Goal: Communication & Community: Answer question/provide support

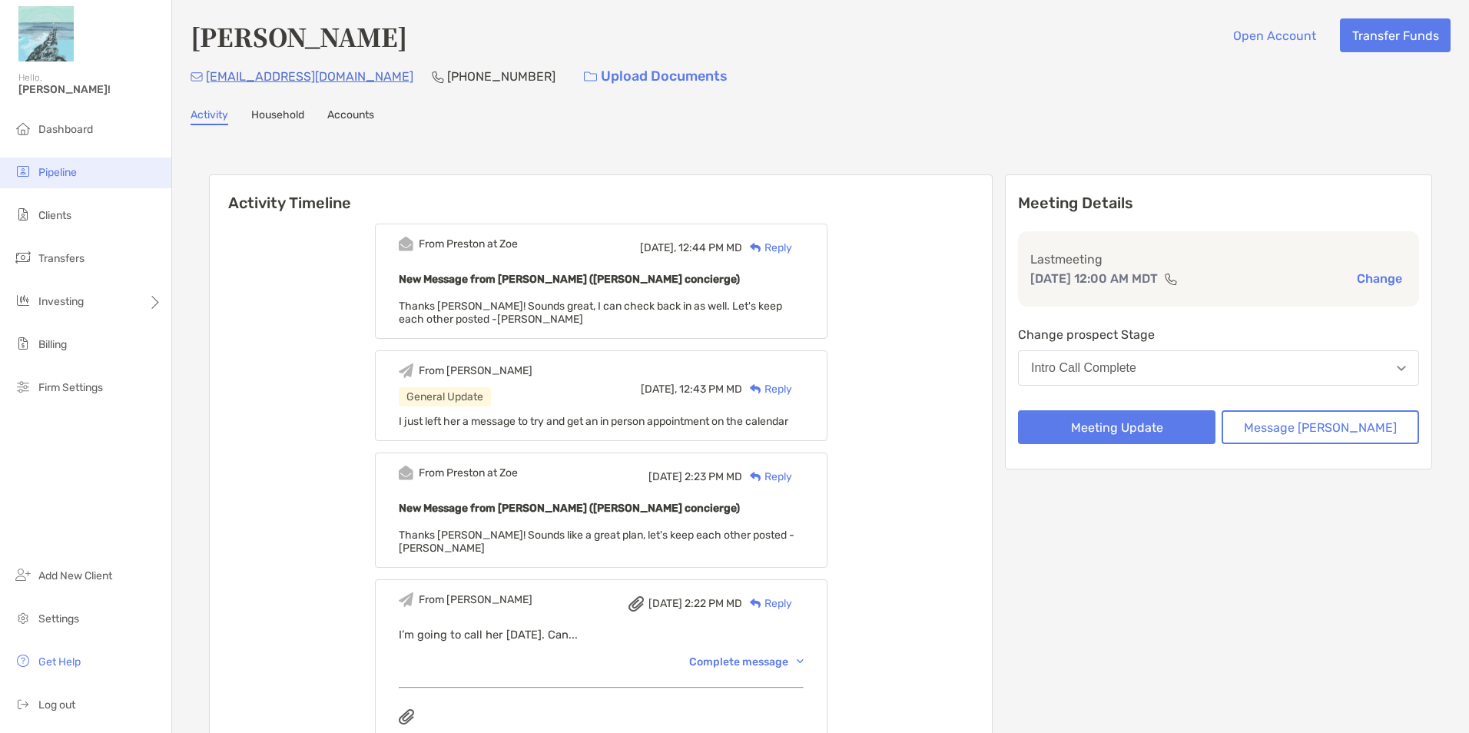
click at [73, 175] on span "Pipeline" at bounding box center [57, 172] width 38 height 13
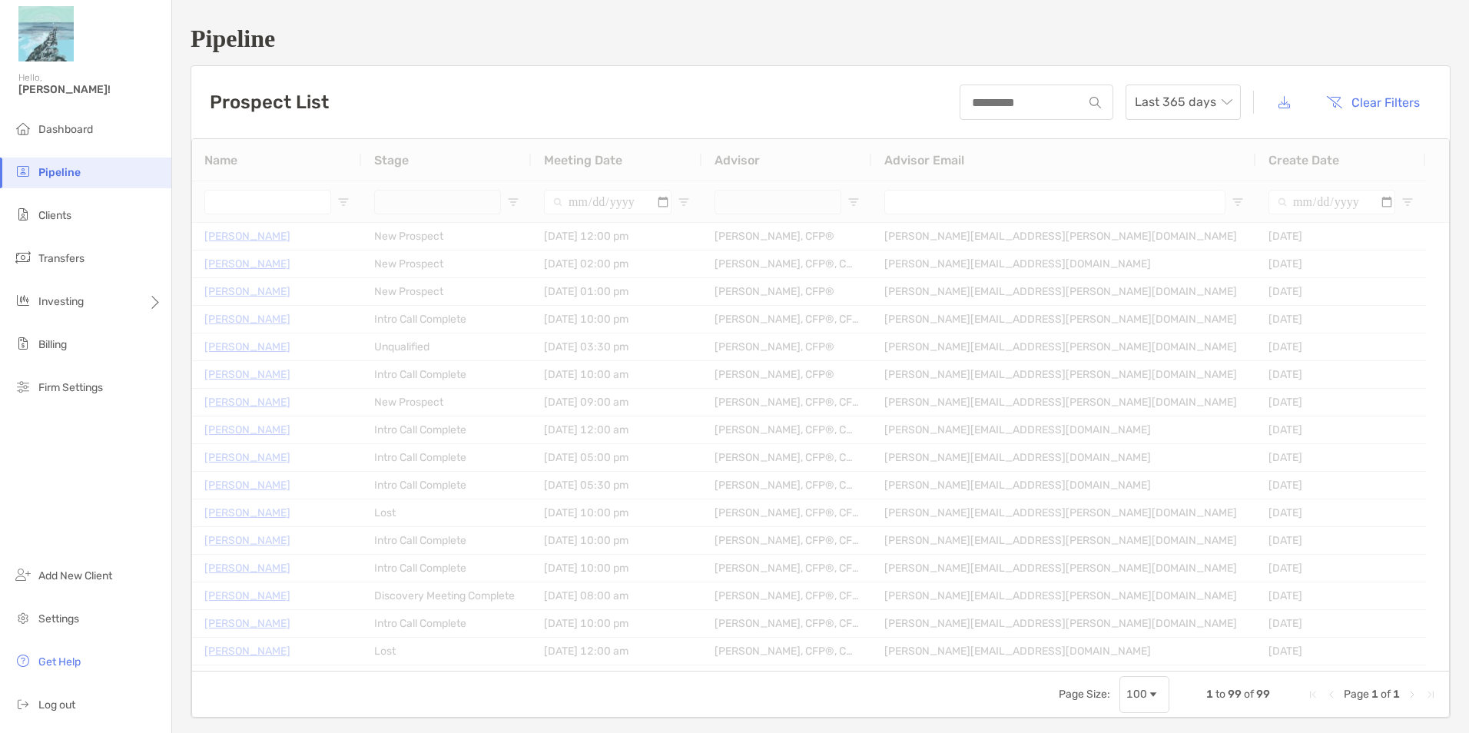
type input "**********"
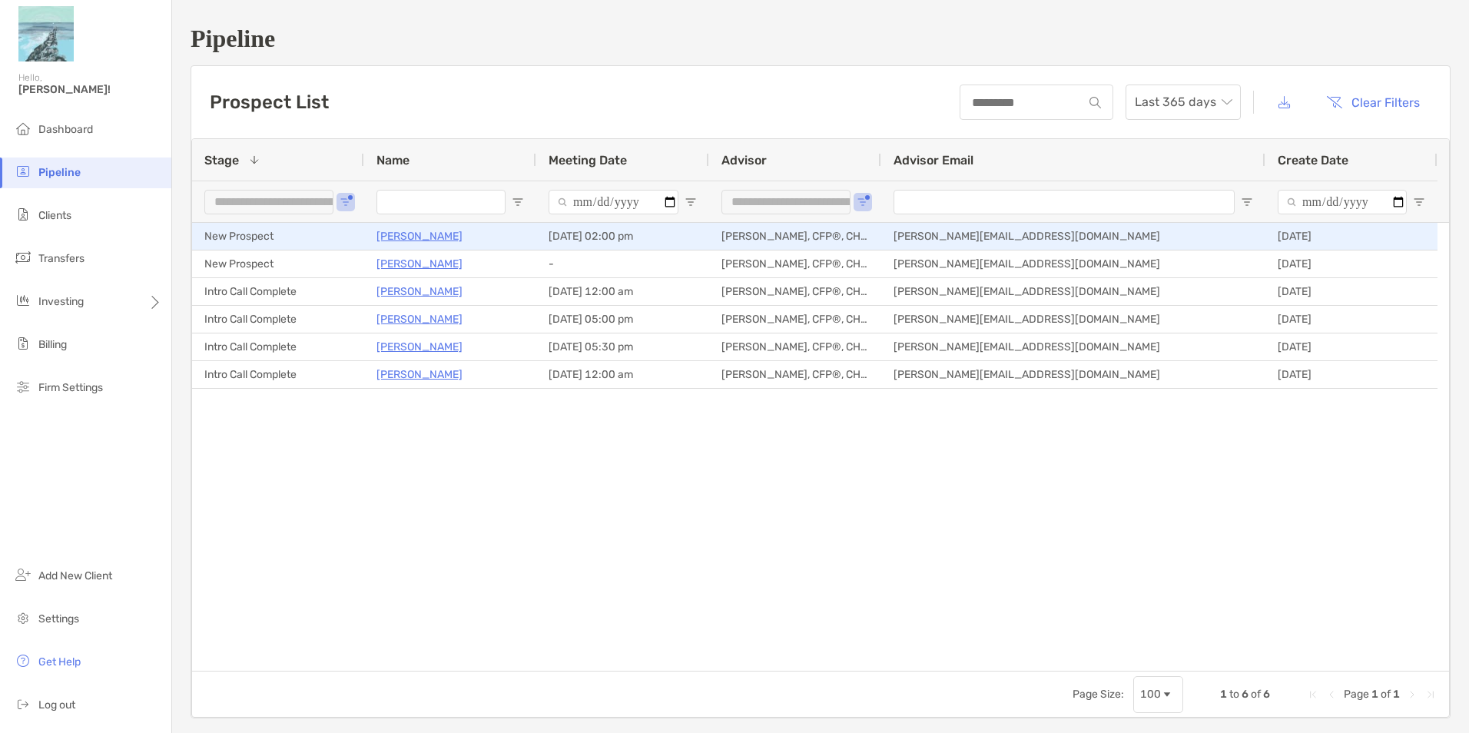
click at [399, 239] on p "[PERSON_NAME]" at bounding box center [419, 236] width 86 height 19
click at [426, 236] on p "[PERSON_NAME]" at bounding box center [419, 236] width 86 height 19
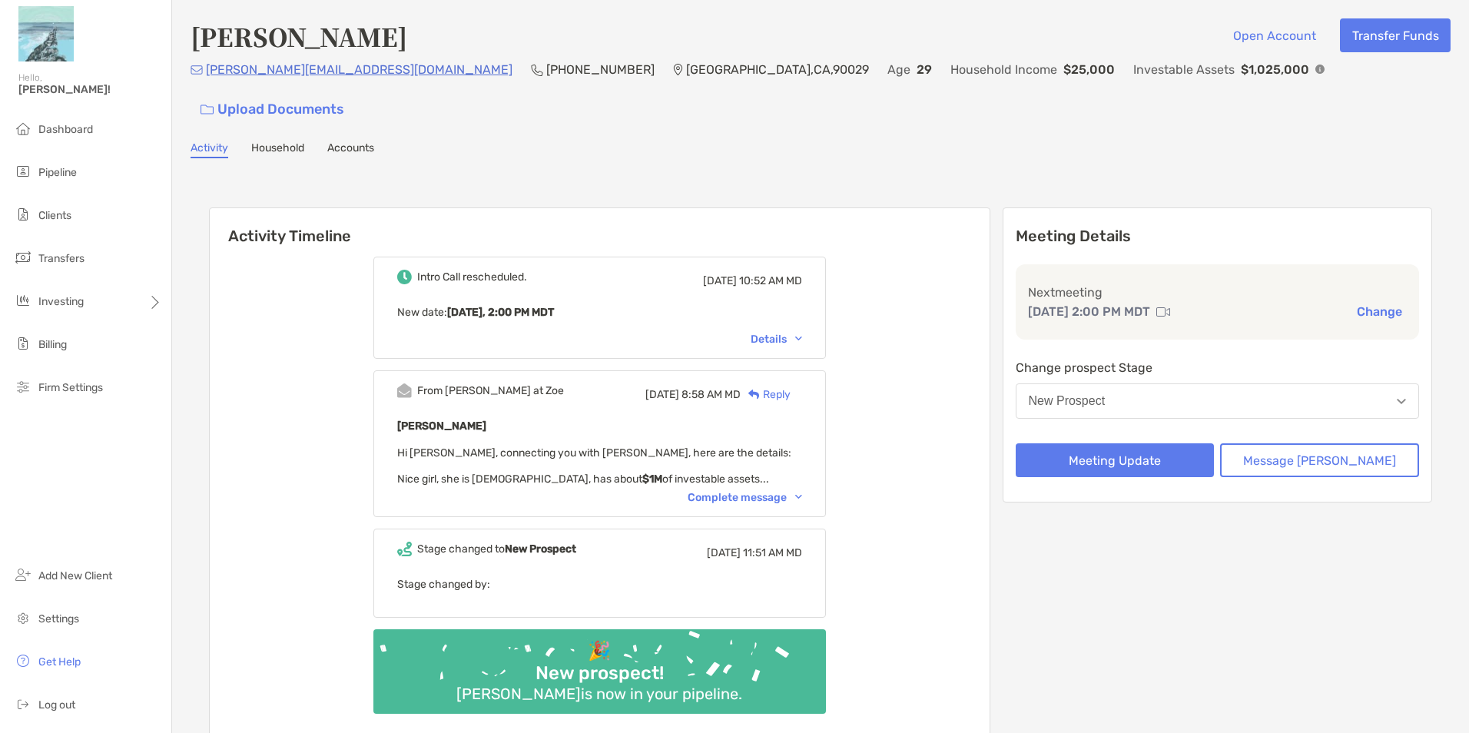
click at [791, 333] on div "Details" at bounding box center [776, 339] width 51 height 13
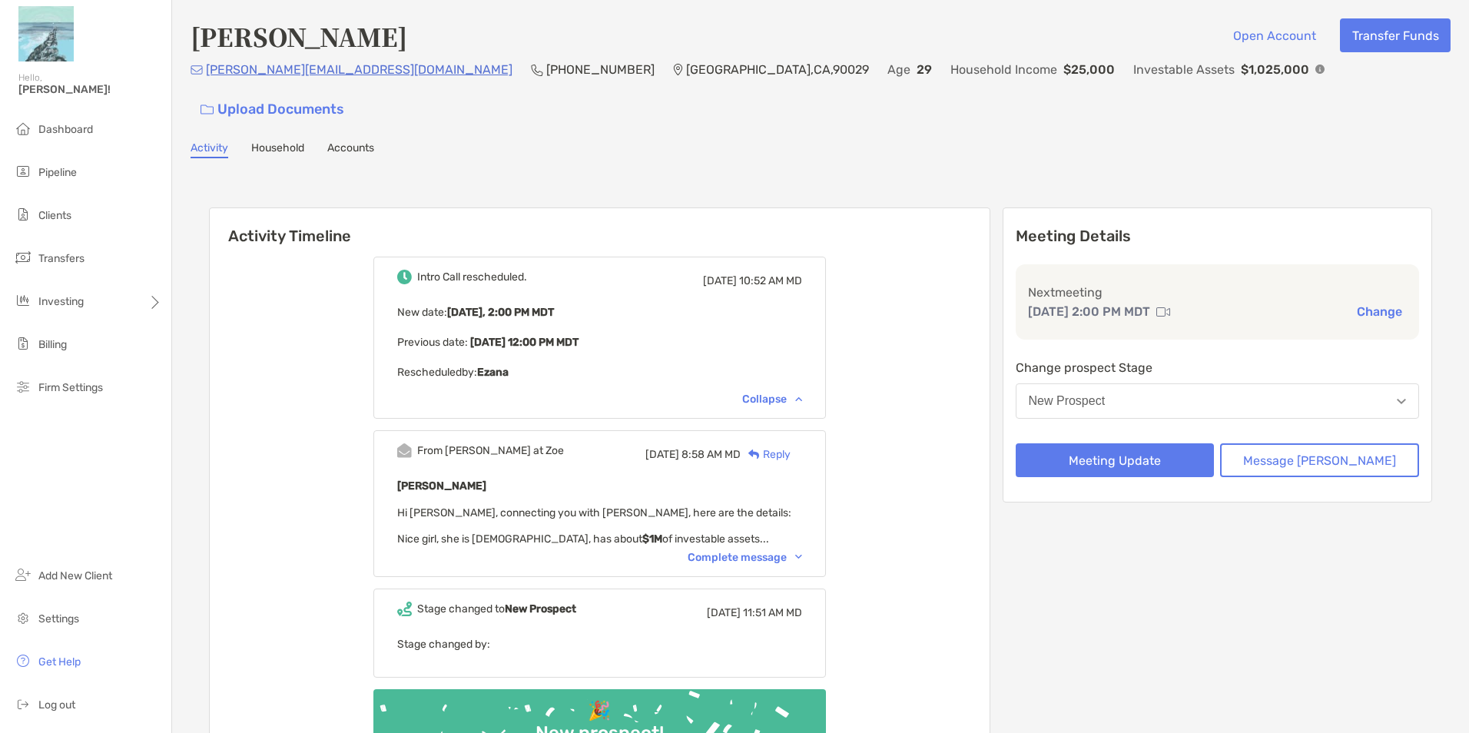
click at [768, 531] on div "From Paul at Zoe Fri, Oct 3 8:58 AM MD Reply Ezana Colovos Hi Maddie, connectin…" at bounding box center [599, 503] width 452 height 147
click at [769, 551] on div "Complete message" at bounding box center [745, 557] width 114 height 13
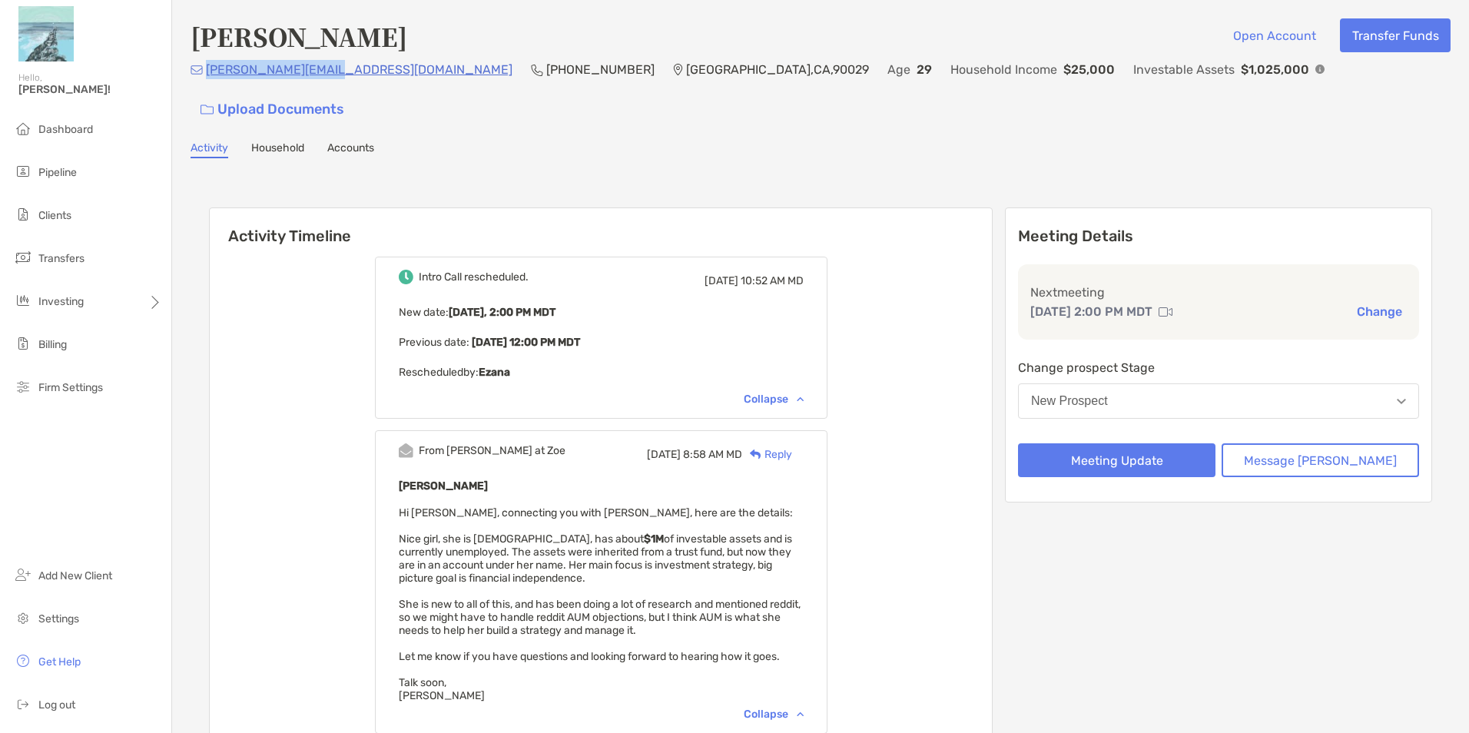
drag, startPoint x: 335, startPoint y: 81, endPoint x: 206, endPoint y: 86, distance: 129.2
click at [206, 86] on div "[PERSON_NAME][EMAIL_ADDRESS][DOMAIN_NAME] [PHONE_NUMBER] [GEOGRAPHIC_DATA] Age …" at bounding box center [821, 93] width 1260 height 66
copy p "[PERSON_NAME][EMAIL_ADDRESS][DOMAIN_NAME]"
drag, startPoint x: 406, startPoint y: 108, endPoint x: 328, endPoint y: 80, distance: 83.1
click at [406, 108] on div "Ezana Colovos Open Account Transfer Funds e.colovos@gmail.com (206) 393-7066 Lo…" at bounding box center [820, 505] width 1297 height 1010
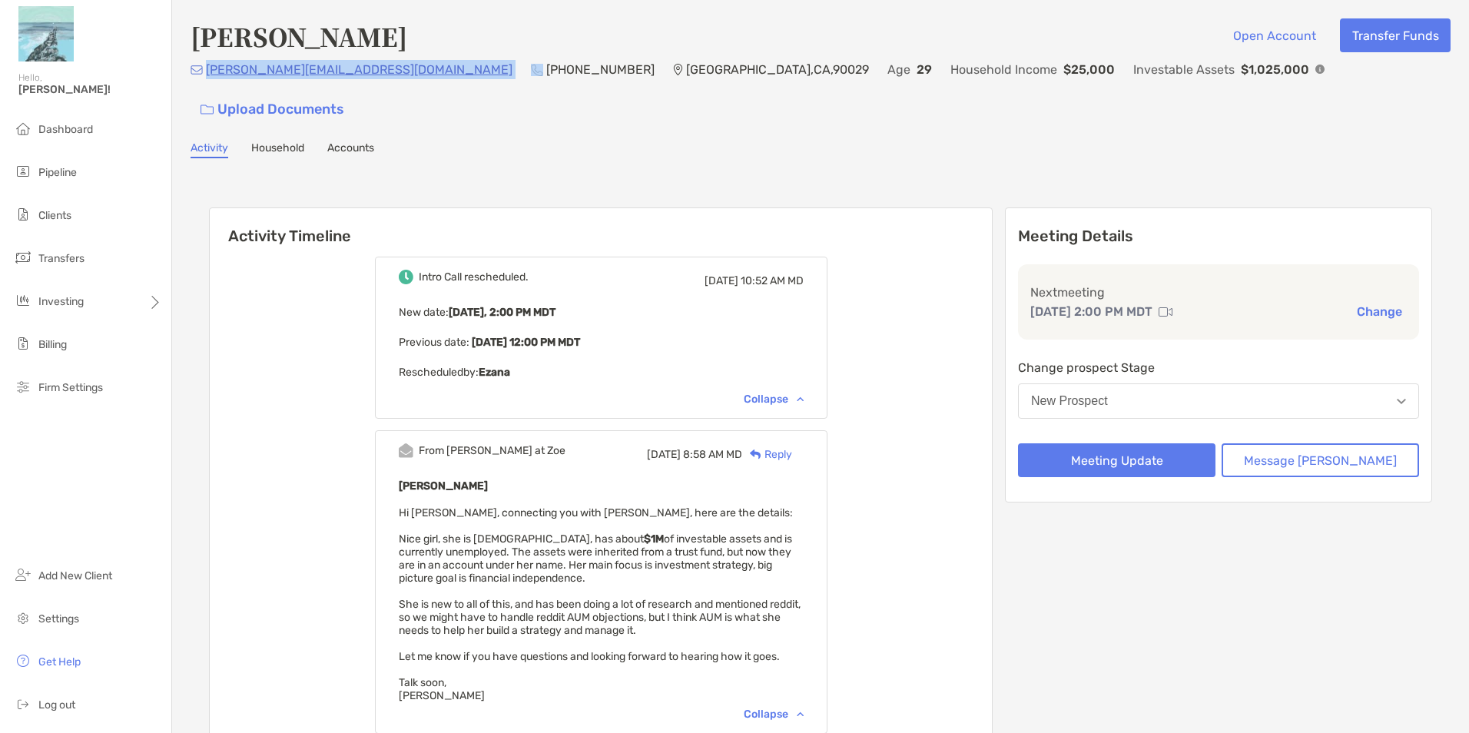
drag, startPoint x: 337, startPoint y: 81, endPoint x: 207, endPoint y: 82, distance: 130.6
click at [207, 82] on div "e.colovos@gmail.com (206) 393-7066 Los Angeles , CA , 90029 Age 29 Household In…" at bounding box center [821, 93] width 1260 height 66
copy p "[PERSON_NAME][EMAIL_ADDRESS][DOMAIN_NAME]"
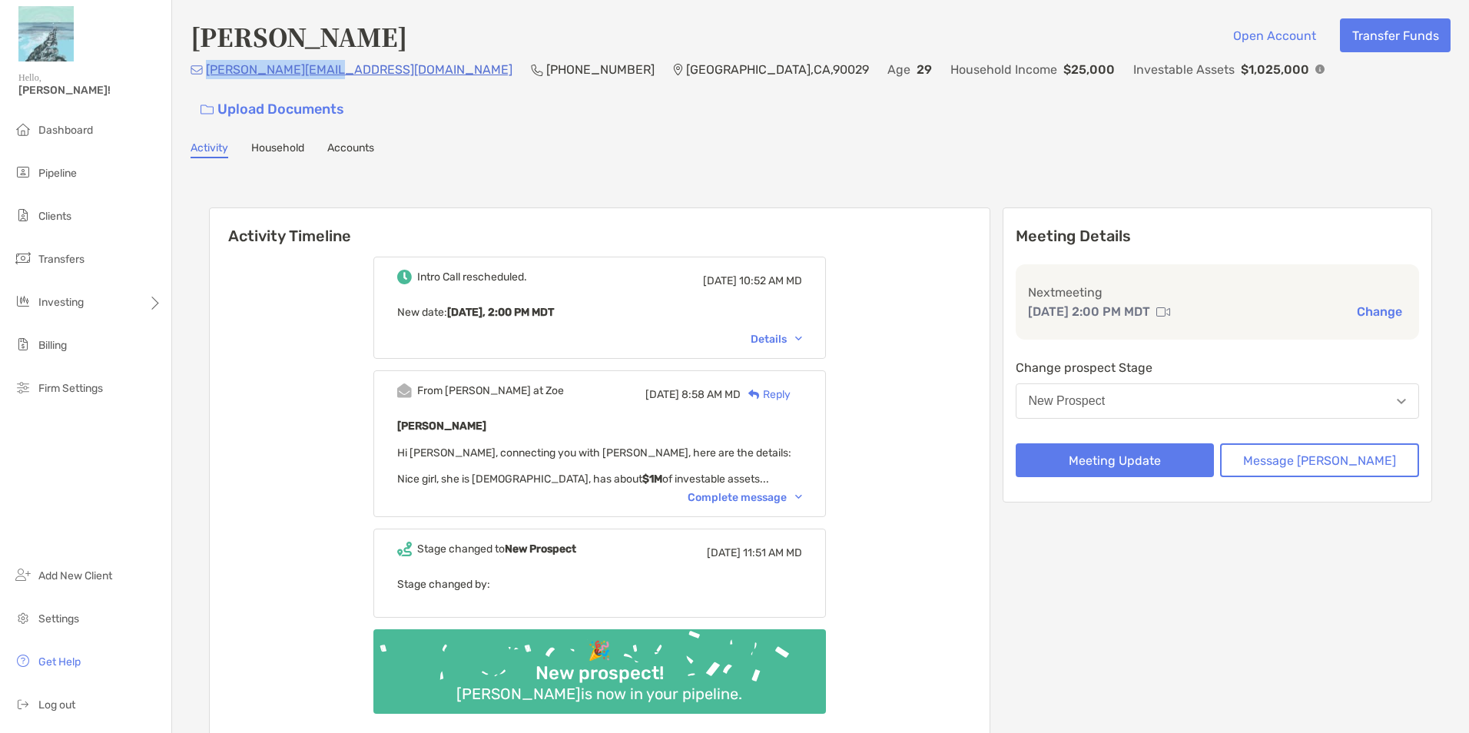
drag, startPoint x: 333, startPoint y: 81, endPoint x: 207, endPoint y: 91, distance: 126.4
click at [207, 91] on div "[PERSON_NAME][EMAIL_ADDRESS][DOMAIN_NAME] [PHONE_NUMBER] [GEOGRAPHIC_DATA] Age …" at bounding box center [821, 93] width 1260 height 66
copy p "[PERSON_NAME][EMAIL_ADDRESS][DOMAIN_NAME]"
drag, startPoint x: 189, startPoint y: 35, endPoint x: 406, endPoint y: 34, distance: 217.4
click at [406, 34] on div "Ezana Colovos Open Account Transfer Funds e.colovos@gmail.com (206) 393-7066 Lo…" at bounding box center [820, 397] width 1297 height 794
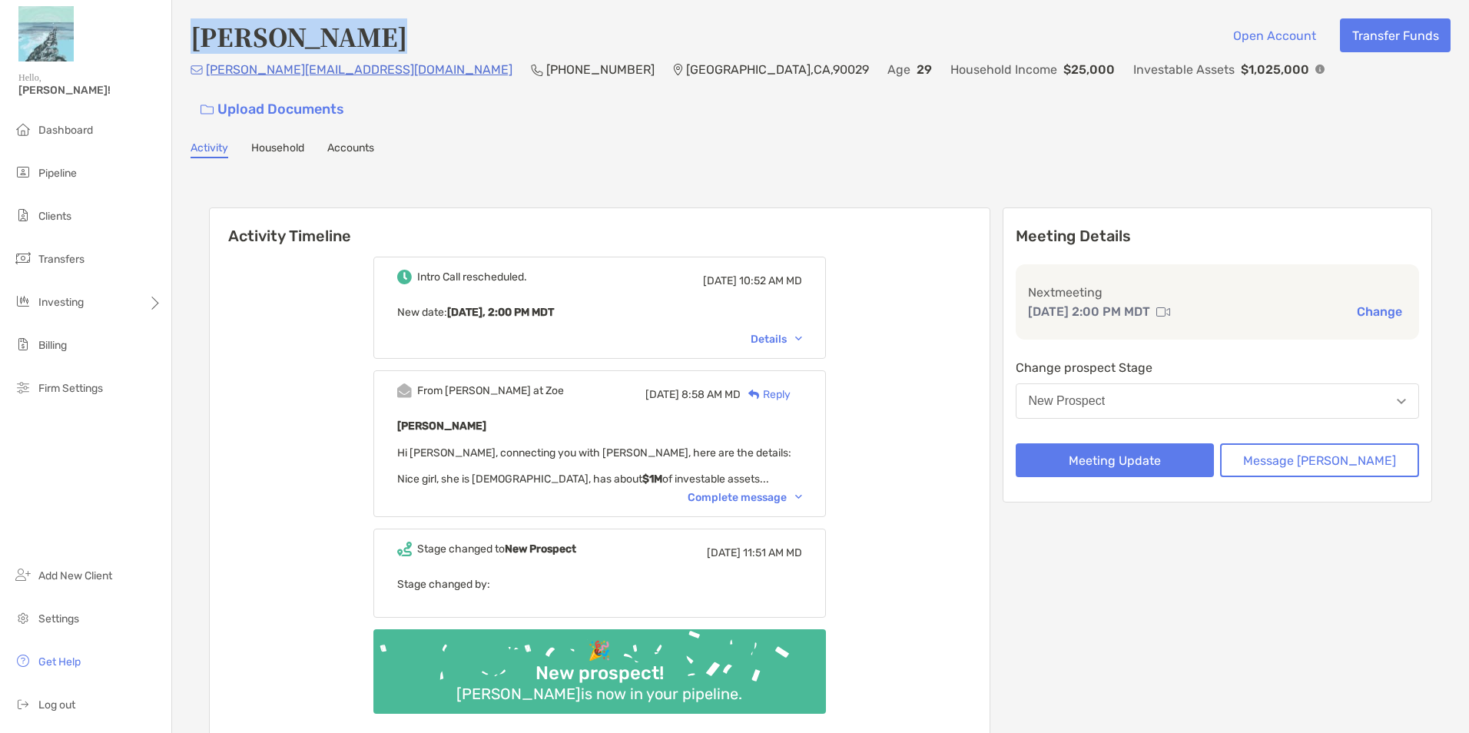
copy h4 "[PERSON_NAME]"
click at [802, 333] on div "Details" at bounding box center [776, 339] width 51 height 13
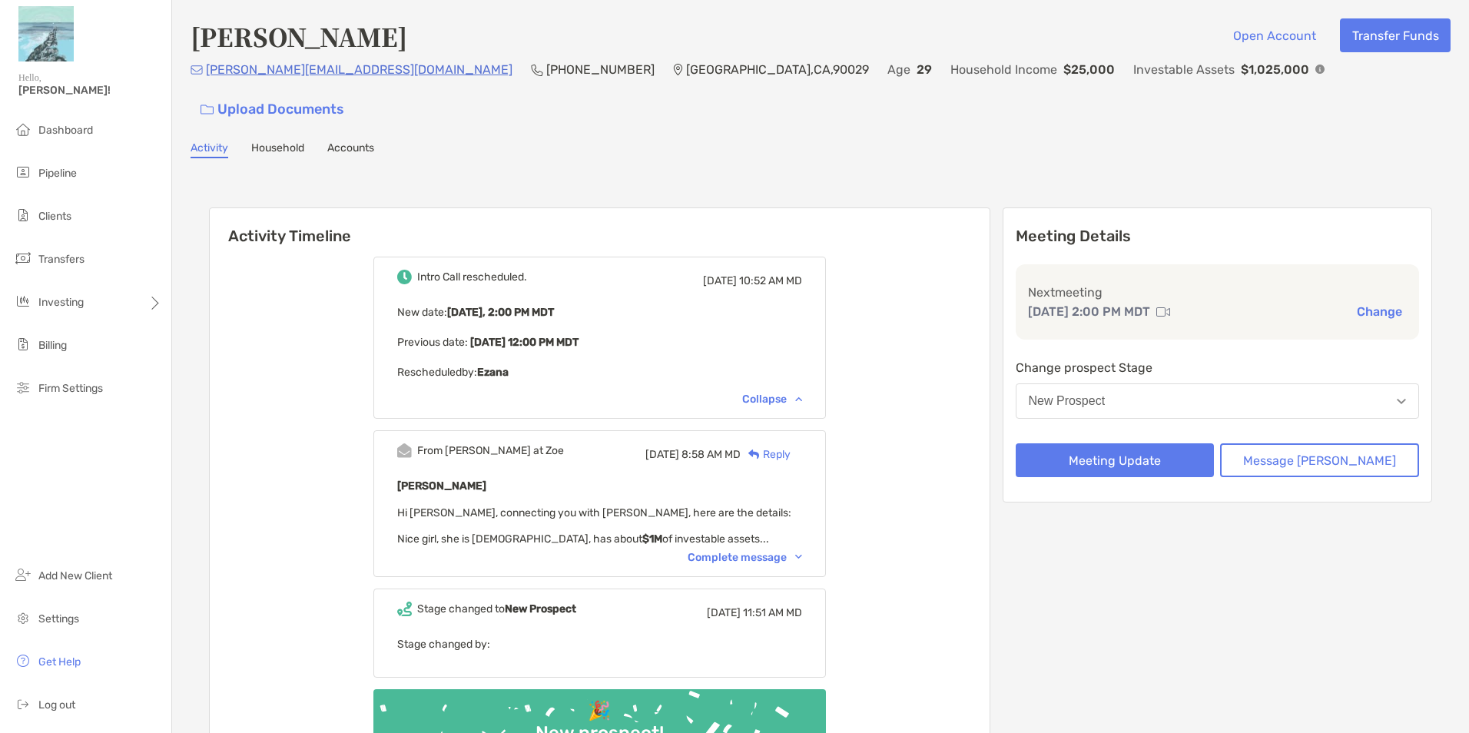
click at [754, 551] on div "Complete message" at bounding box center [745, 557] width 114 height 13
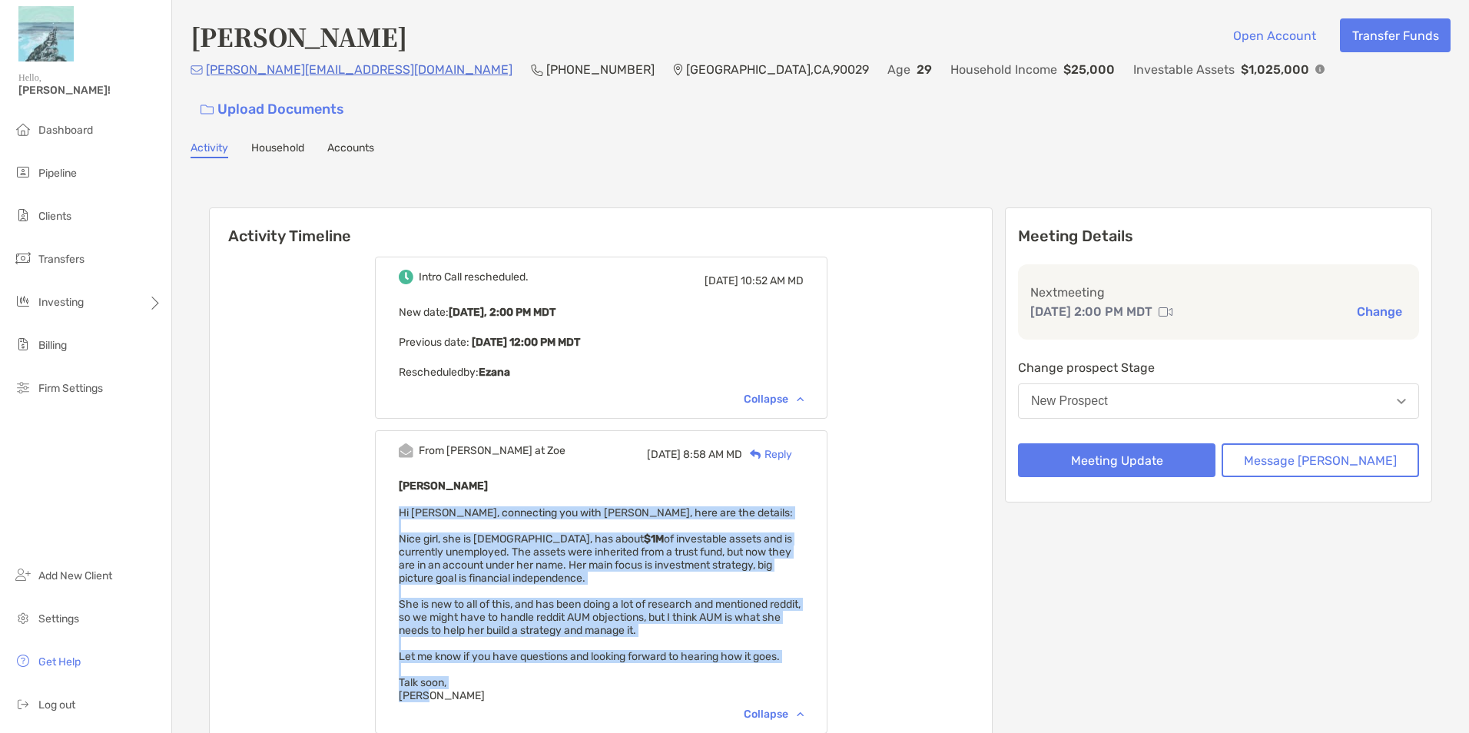
drag, startPoint x: 422, startPoint y: 479, endPoint x: 485, endPoint y: 658, distance: 188.8
click at [485, 658] on div "From [PERSON_NAME] at [PERSON_NAME][DATE] 8:58 AM MD Reply [PERSON_NAME] Hi [PE…" at bounding box center [601, 581] width 452 height 303
copy span "Hi [PERSON_NAME], connecting you with [PERSON_NAME], here are the details: Nice…"
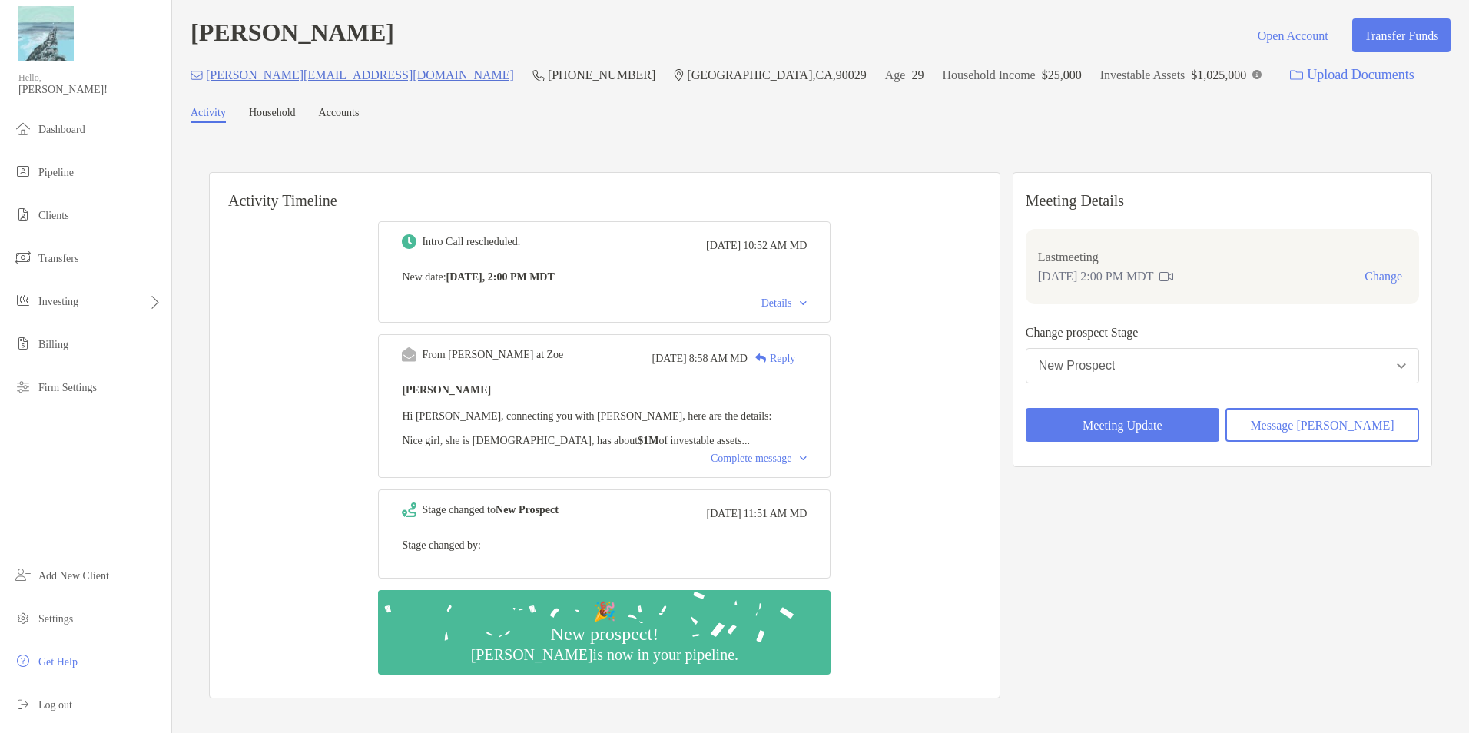
click at [784, 307] on div "Details" at bounding box center [784, 303] width 46 height 12
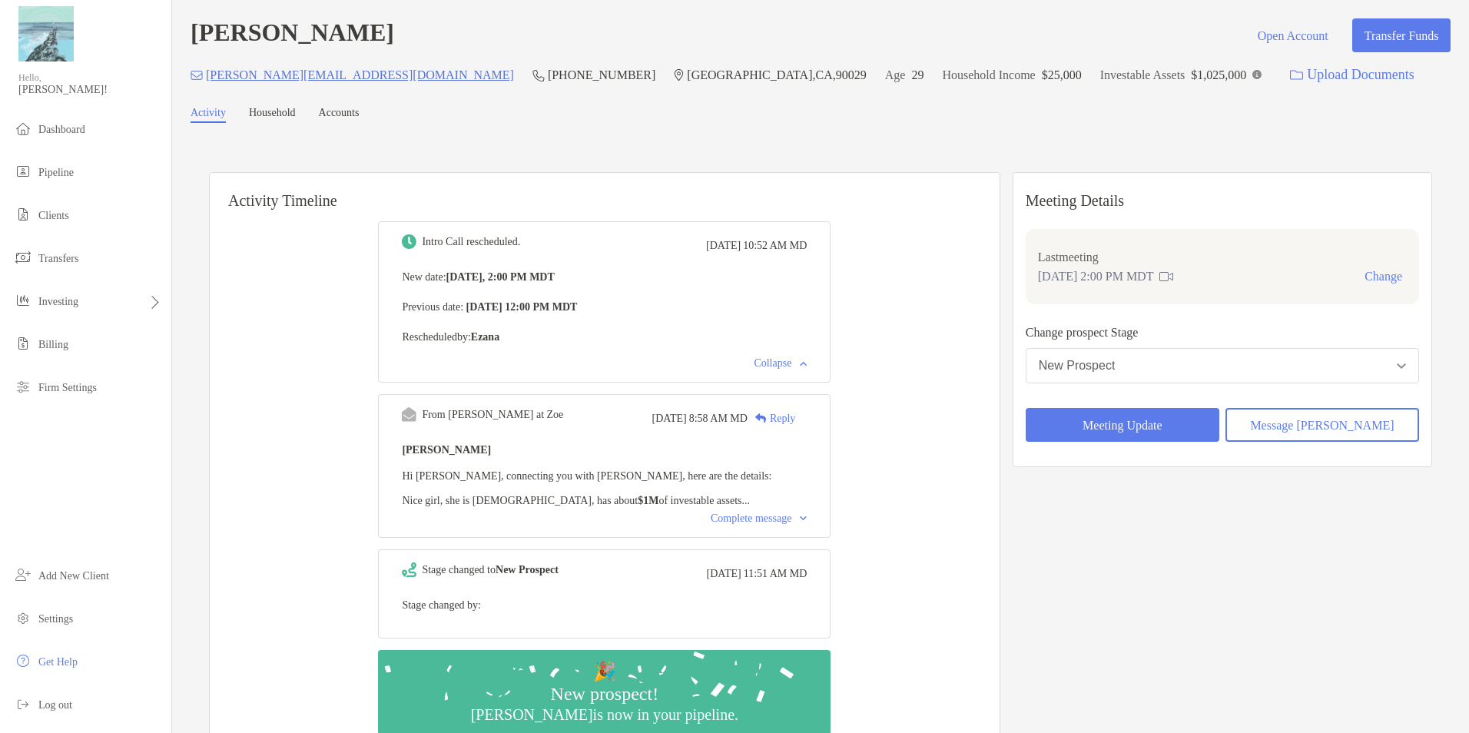
click at [790, 421] on div "Reply" at bounding box center [771, 418] width 48 height 16
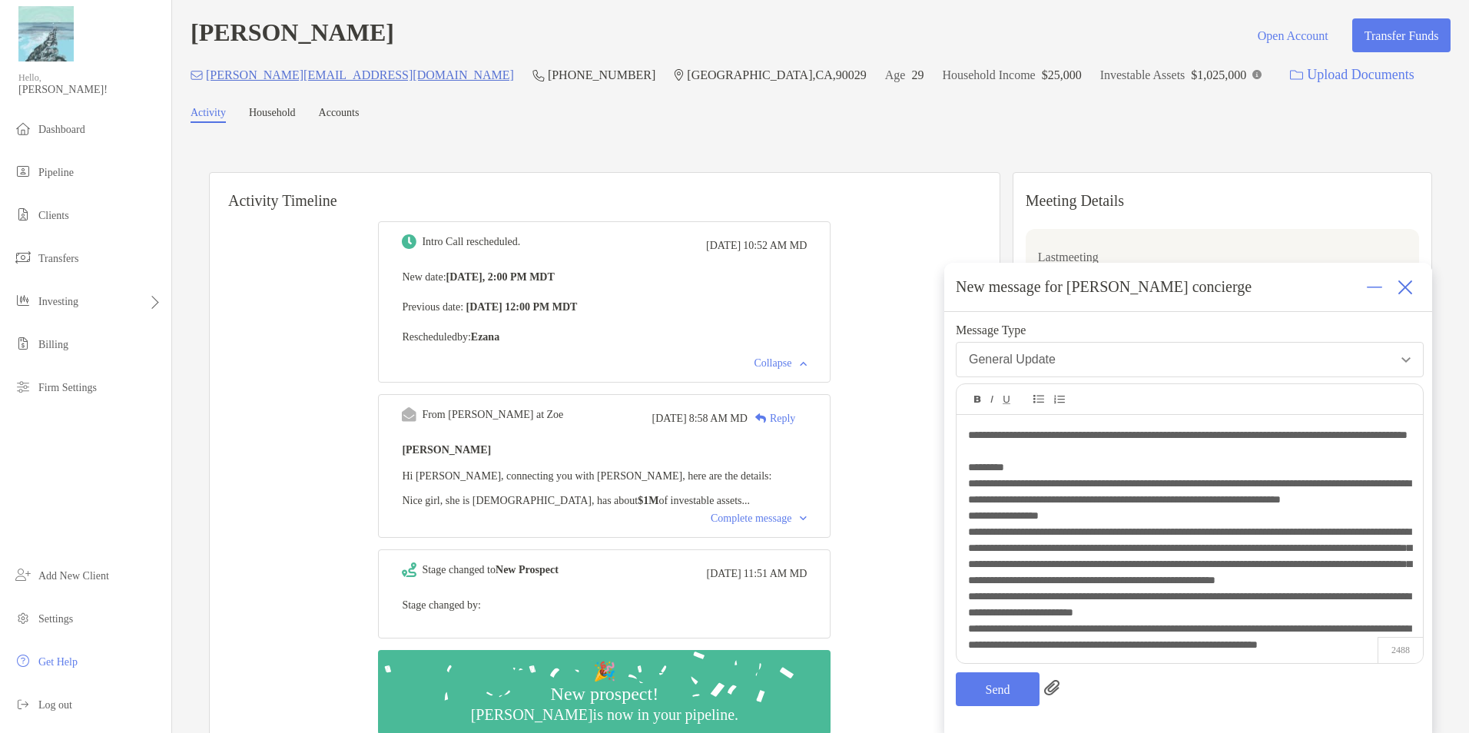
scroll to position [552, 0]
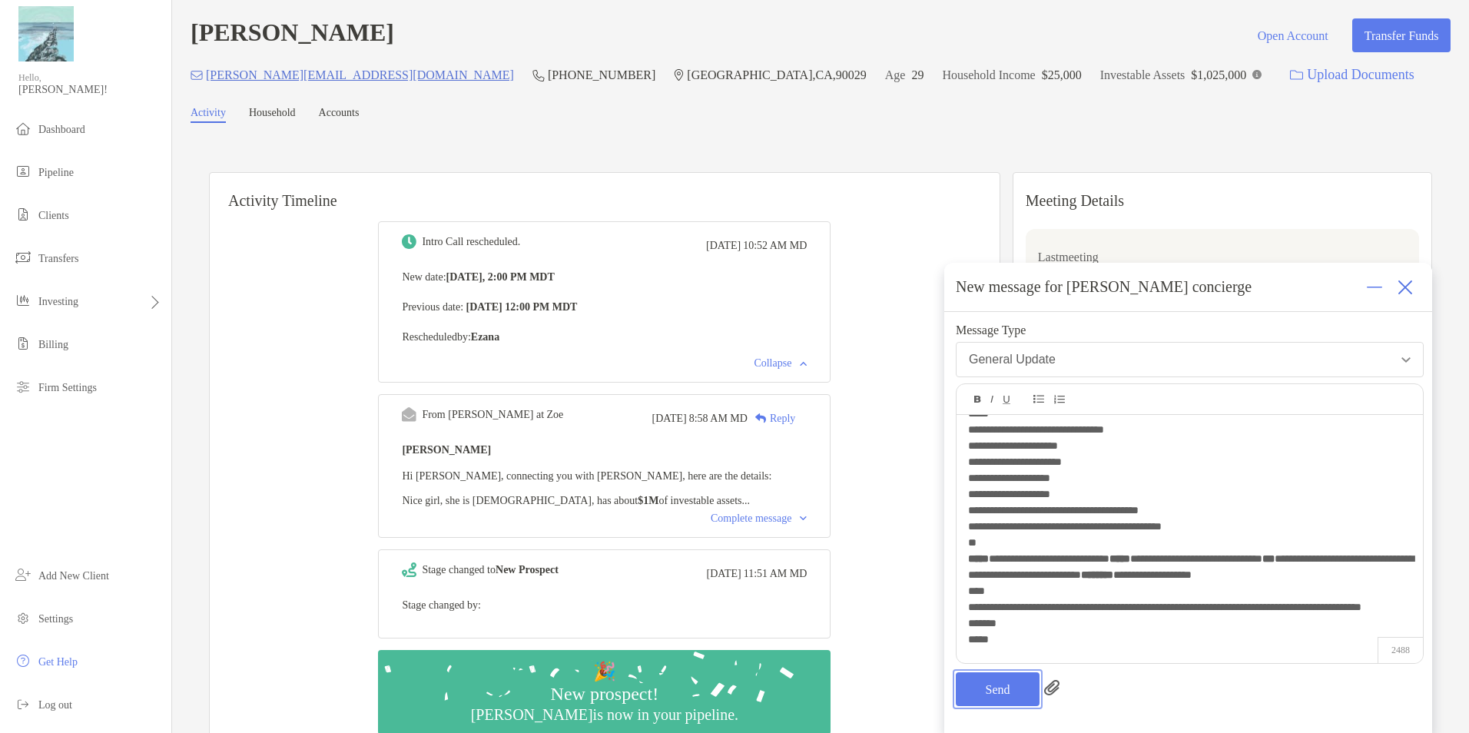
click at [991, 697] on button "Send" at bounding box center [998, 689] width 84 height 34
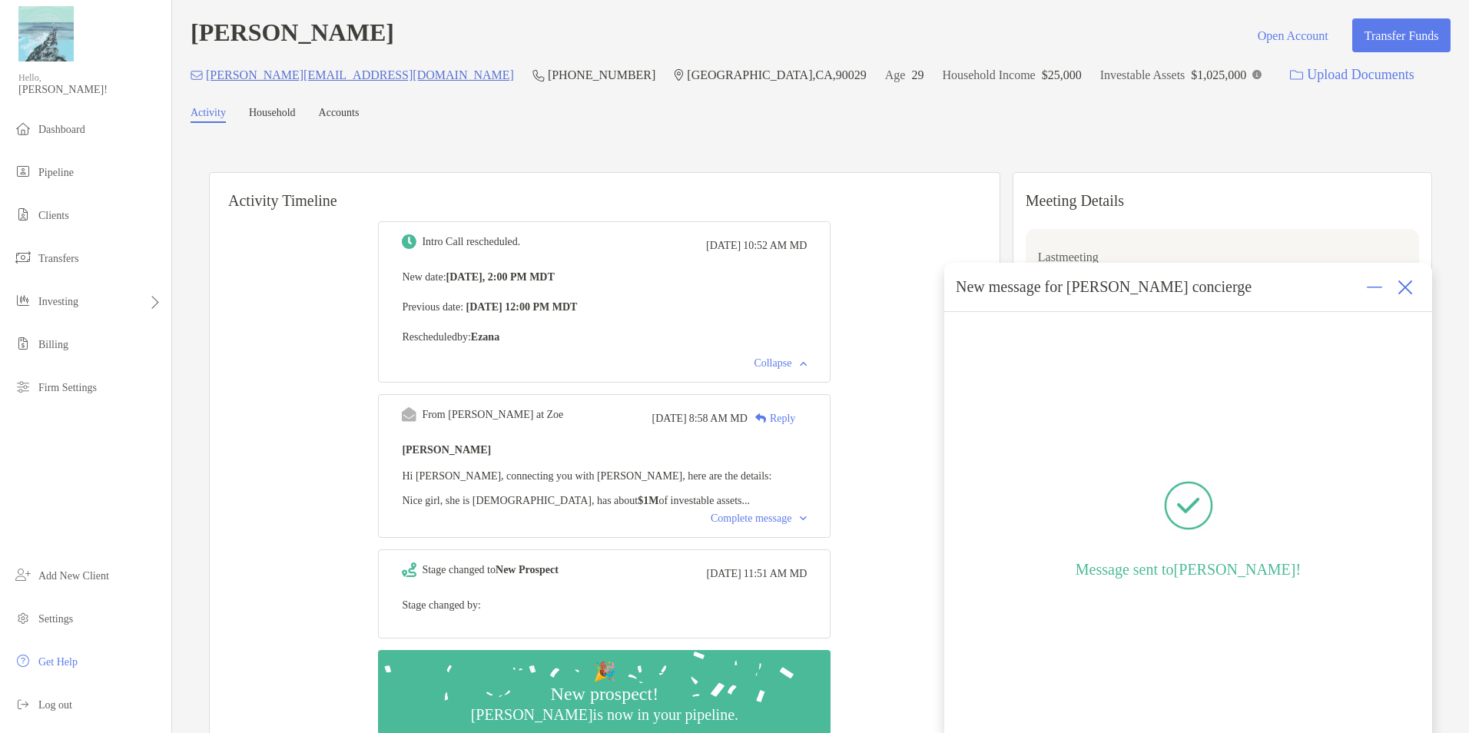
click at [1413, 285] on div at bounding box center [1405, 287] width 31 height 31
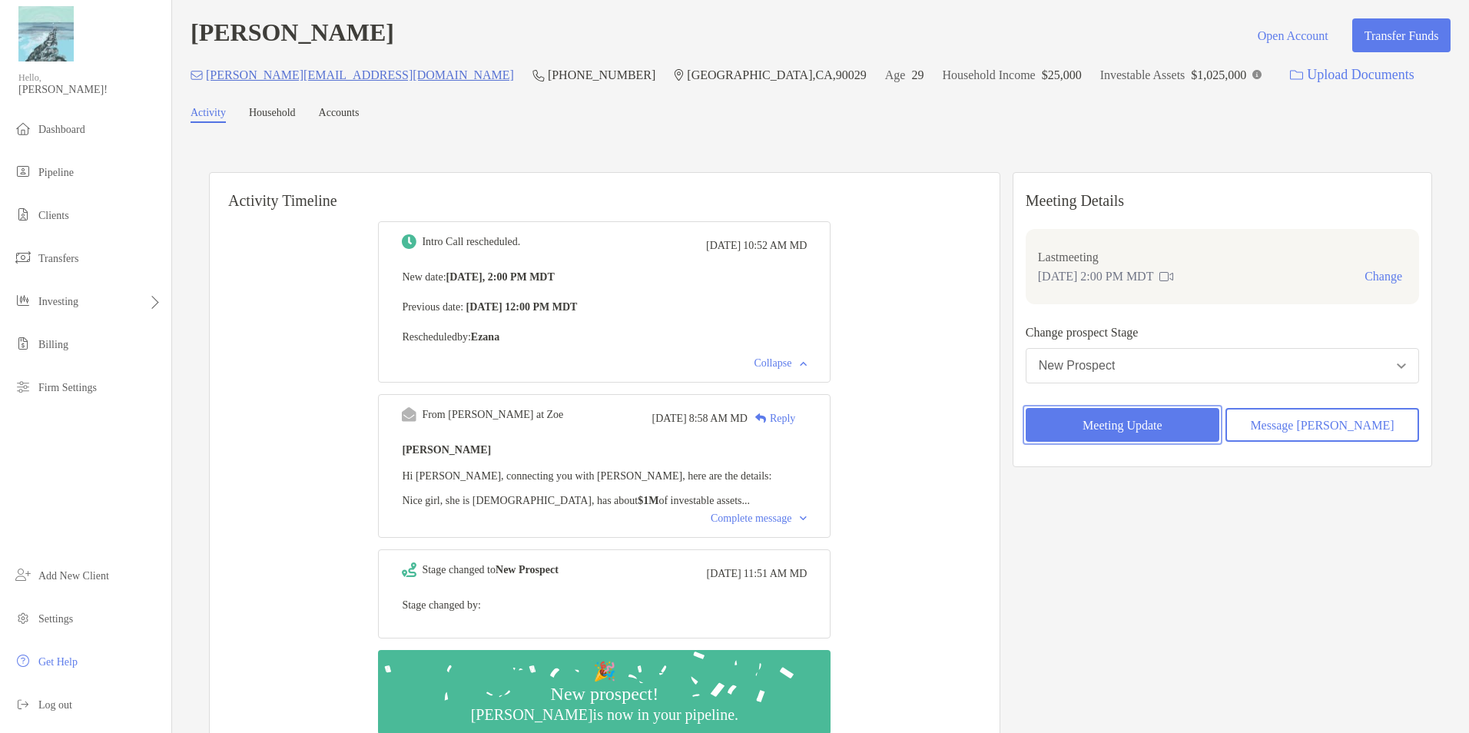
click at [1174, 431] on button "Meeting Update" at bounding box center [1123, 425] width 194 height 34
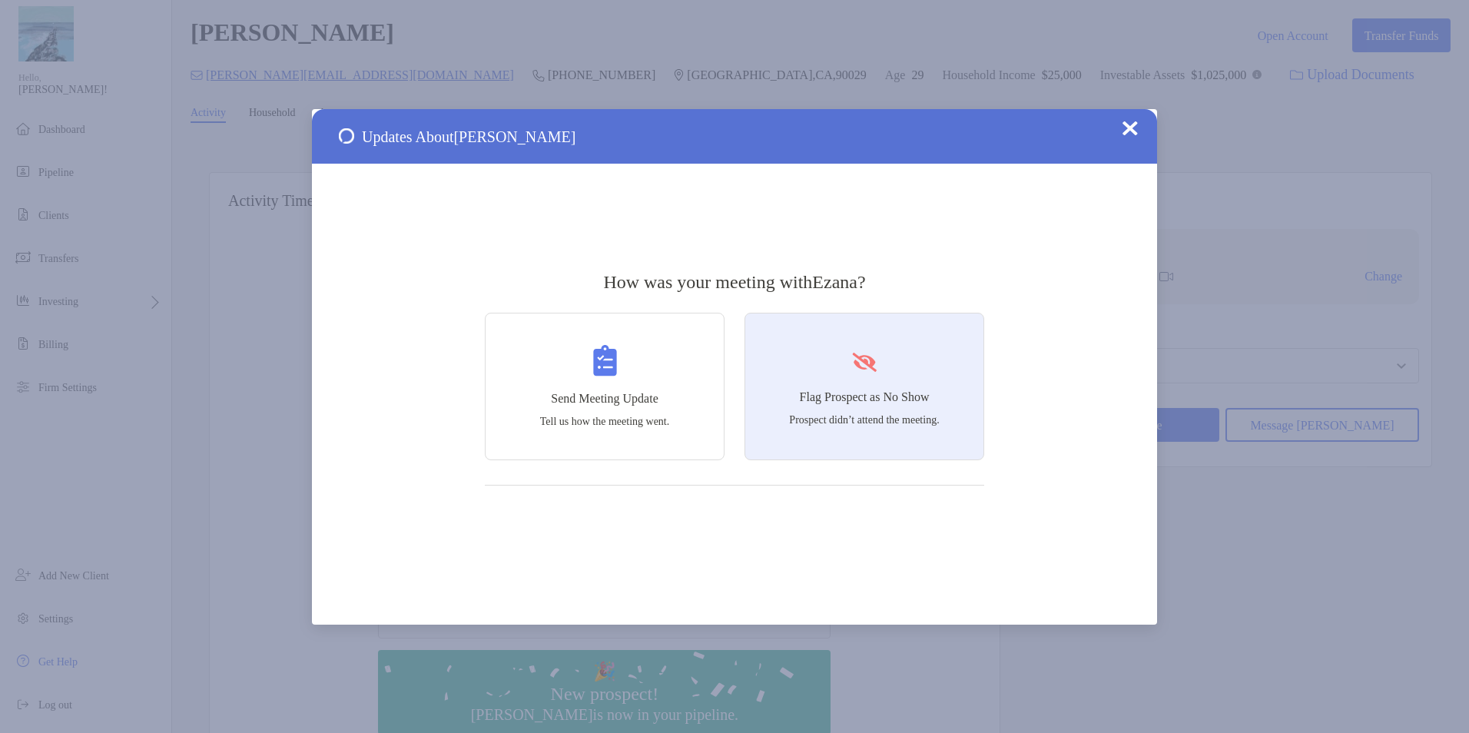
click at [868, 405] on div "Flag Prospect as No Show Prospect didn’t attend the meeting." at bounding box center [864, 386] width 240 height 147
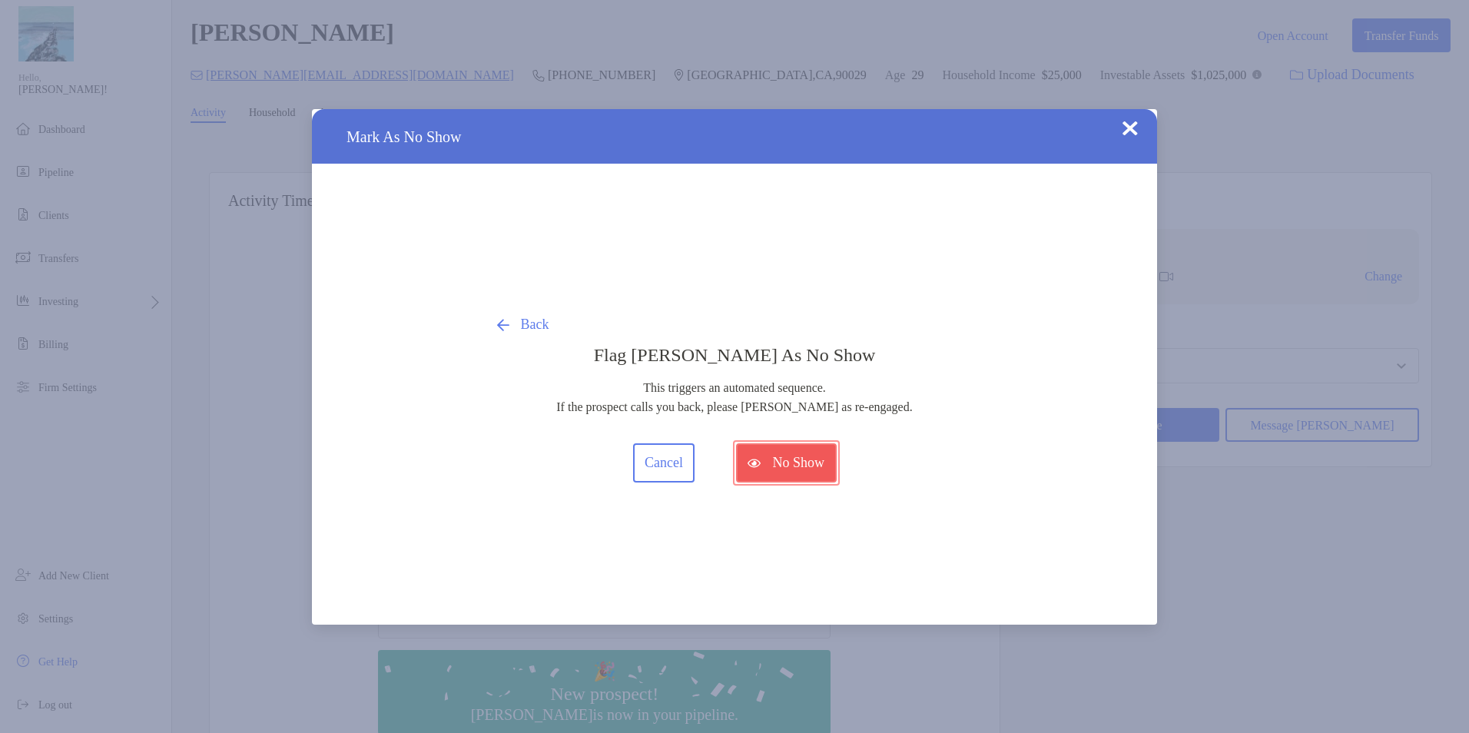
click at [789, 474] on button "No Show" at bounding box center [786, 462] width 101 height 39
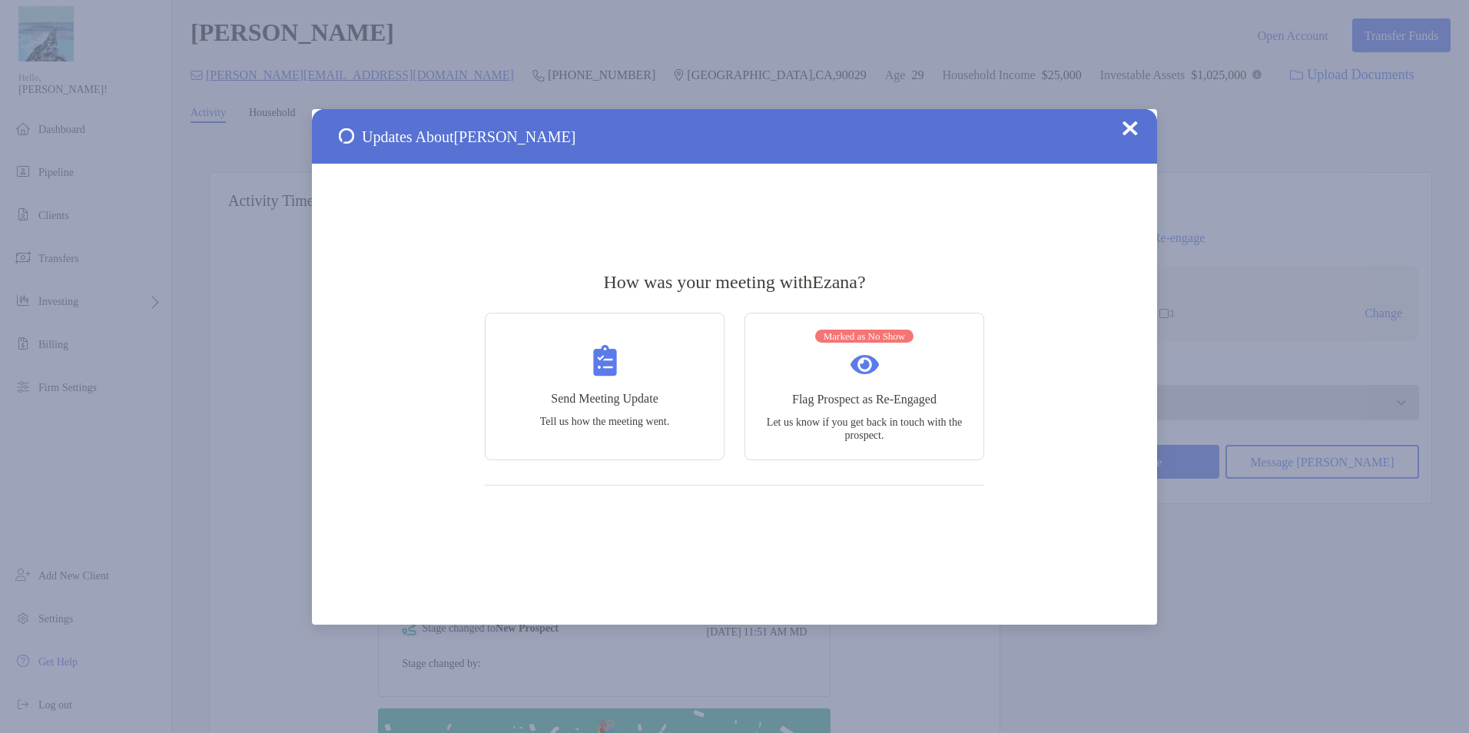
click at [1128, 124] on img at bounding box center [1129, 128] width 15 height 15
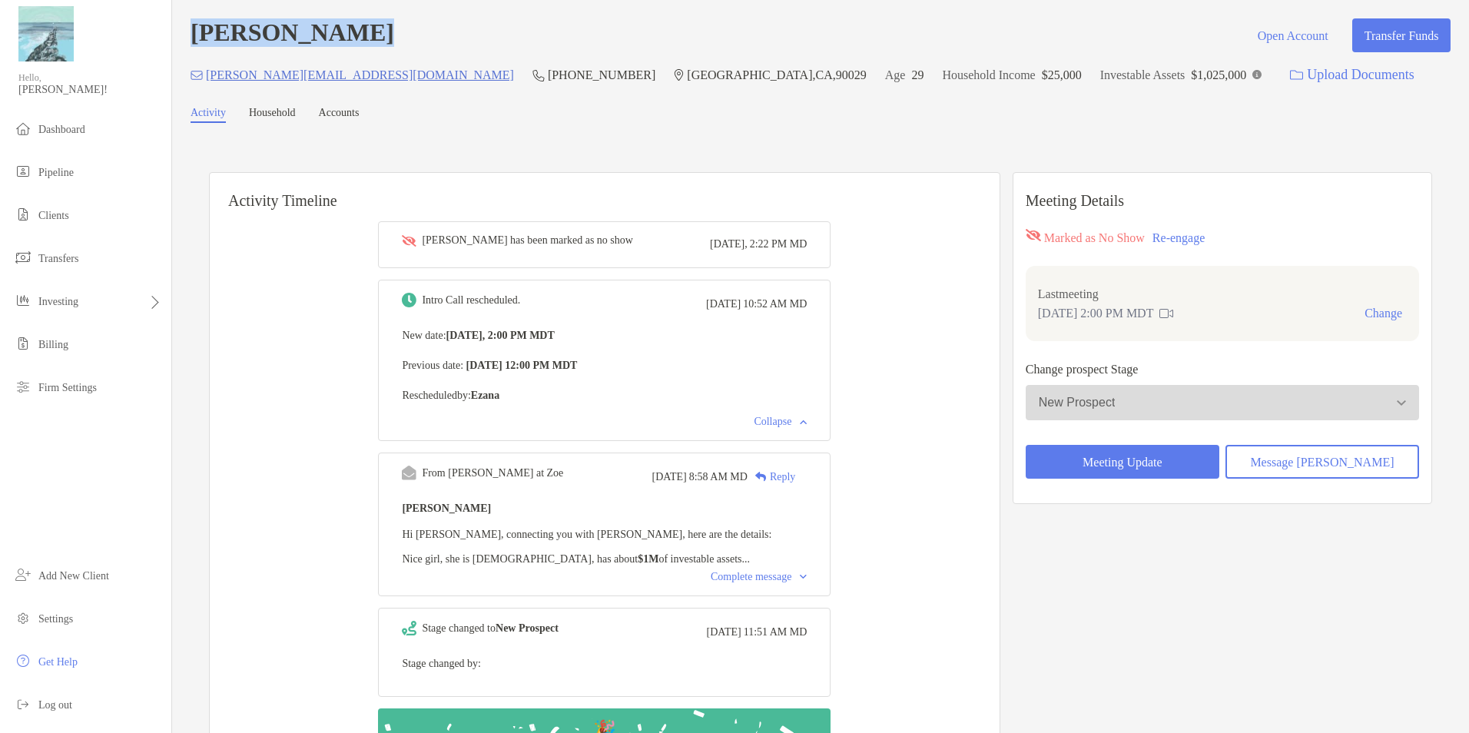
drag, startPoint x: 193, startPoint y: 36, endPoint x: 389, endPoint y: 37, distance: 196.7
click at [389, 37] on div "[PERSON_NAME] Open Account Transfer Funds" at bounding box center [821, 35] width 1260 height 34
copy h4 "[PERSON_NAME]"
drag, startPoint x: 458, startPoint y: 78, endPoint x: 361, endPoint y: 84, distance: 97.0
click at [361, 84] on div "[PERSON_NAME][EMAIL_ADDRESS][DOMAIN_NAME] [PHONE_NUMBER] [GEOGRAPHIC_DATA] Age …" at bounding box center [821, 74] width 1260 height 33
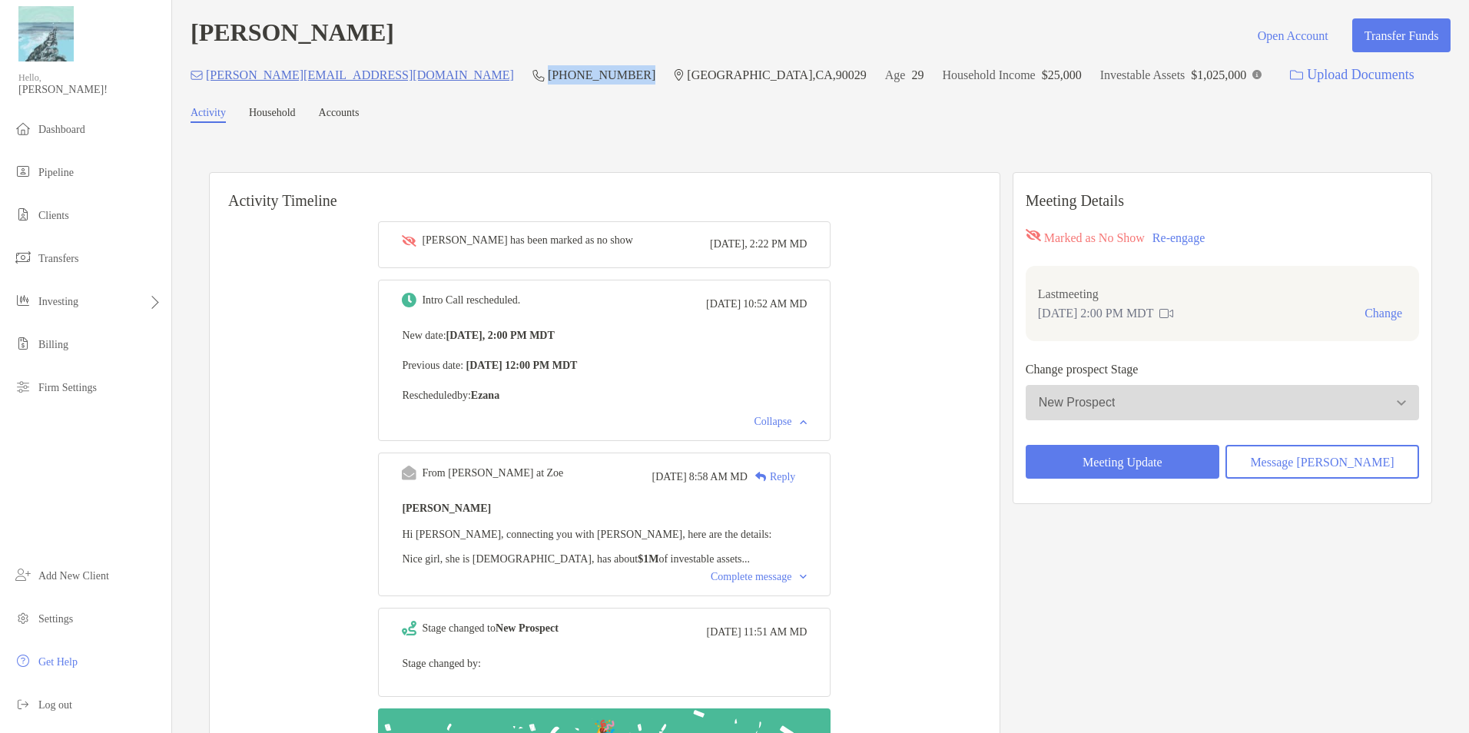
copy p "[PHONE_NUMBER]"
drag, startPoint x: 342, startPoint y: 80, endPoint x: 205, endPoint y: 90, distance: 137.1
click at [205, 90] on div "[PERSON_NAME][EMAIL_ADDRESS][DOMAIN_NAME] [PHONE_NUMBER] [GEOGRAPHIC_DATA] Age …" at bounding box center [821, 74] width 1260 height 33
copy p "[PERSON_NAME][EMAIL_ADDRESS][DOMAIN_NAME]"
click at [791, 580] on div "Complete message" at bounding box center [759, 577] width 96 height 12
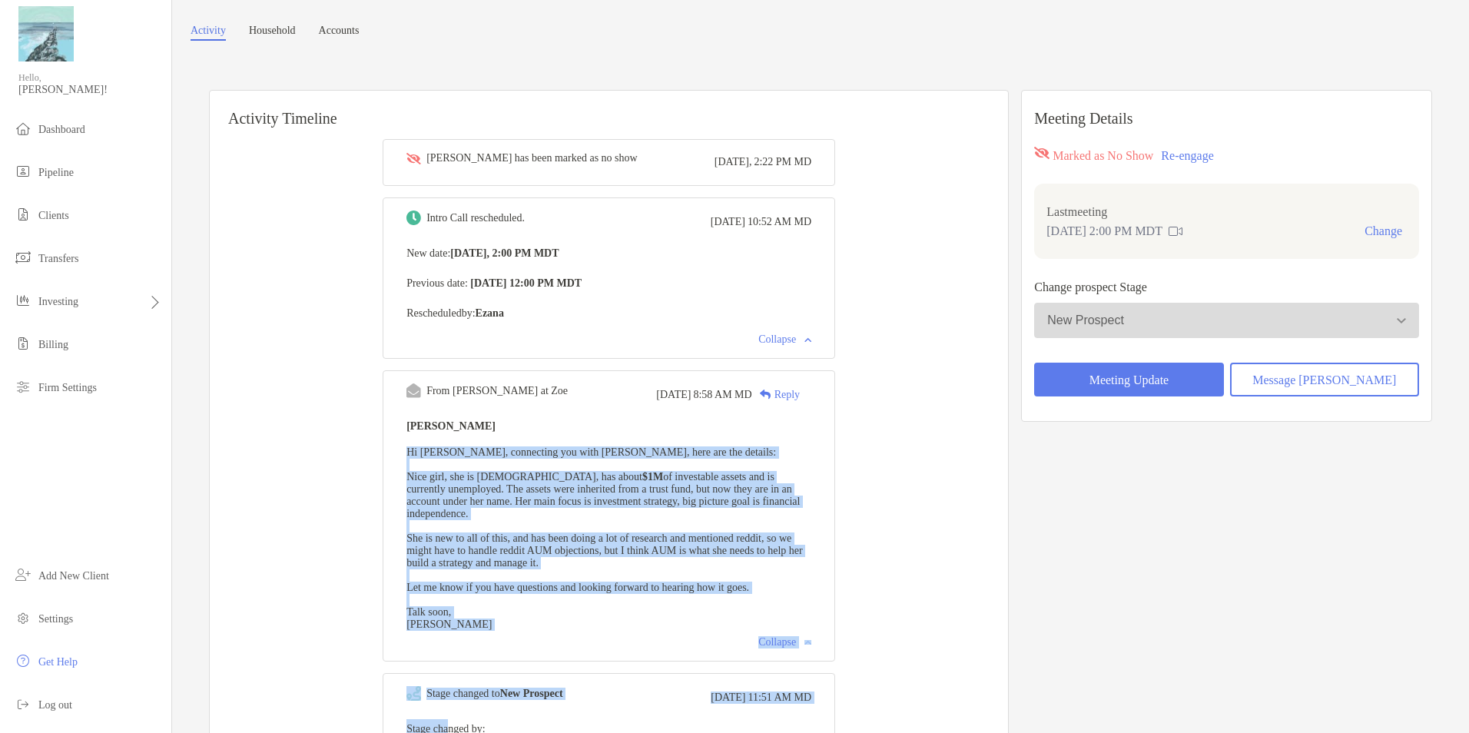
scroll to position [103, 0]
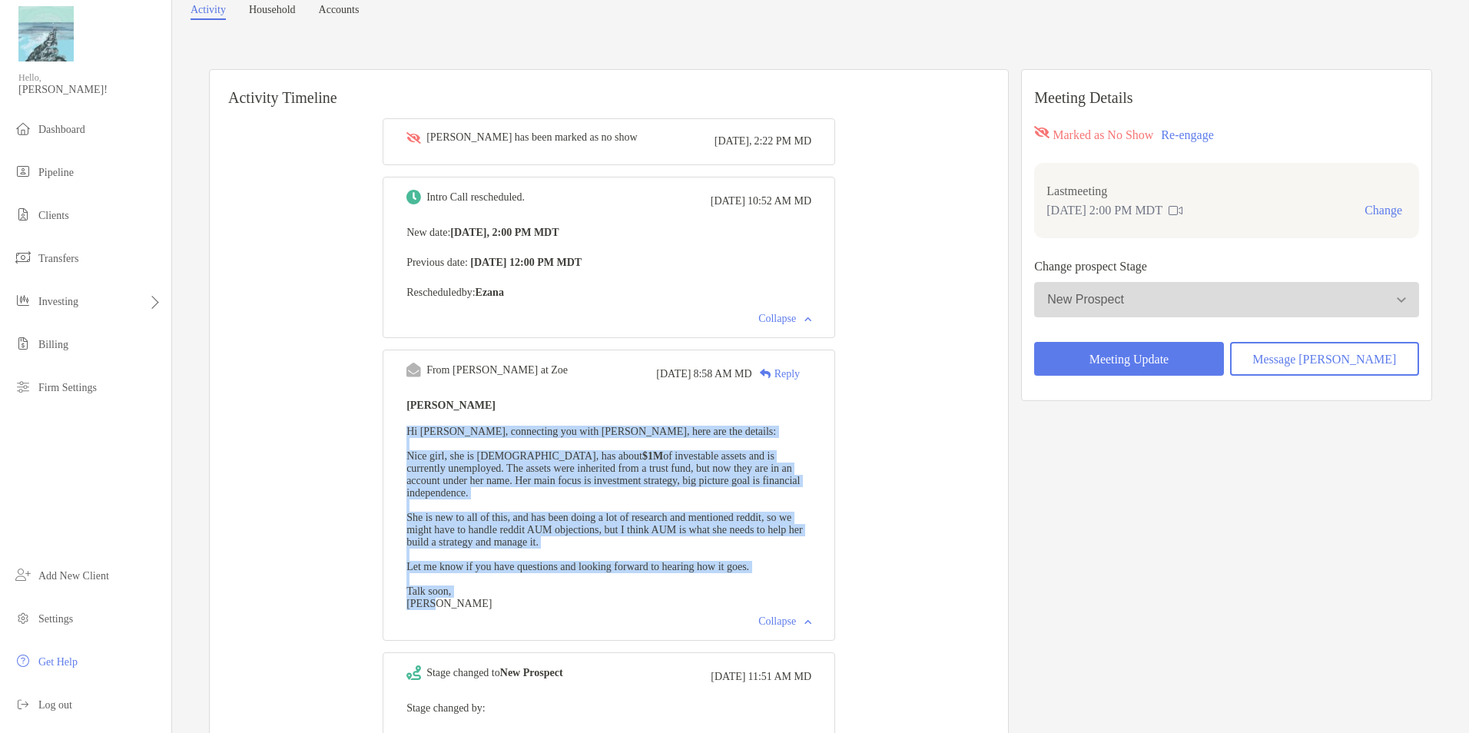
drag, startPoint x: 417, startPoint y: 538, endPoint x: 471, endPoint y: 625, distance: 101.5
click at [471, 625] on div "From Paul at Zoe Fri, Oct 3 8:58 AM MD Reply Ezana Colovos Hi Maddie, connectin…" at bounding box center [609, 495] width 452 height 291
copy span "Hi Maddie, connecting you with Ezana, here are the details: Nice girl, she is 2…"
click at [1326, 356] on button "Message [PERSON_NAME]" at bounding box center [1324, 359] width 189 height 34
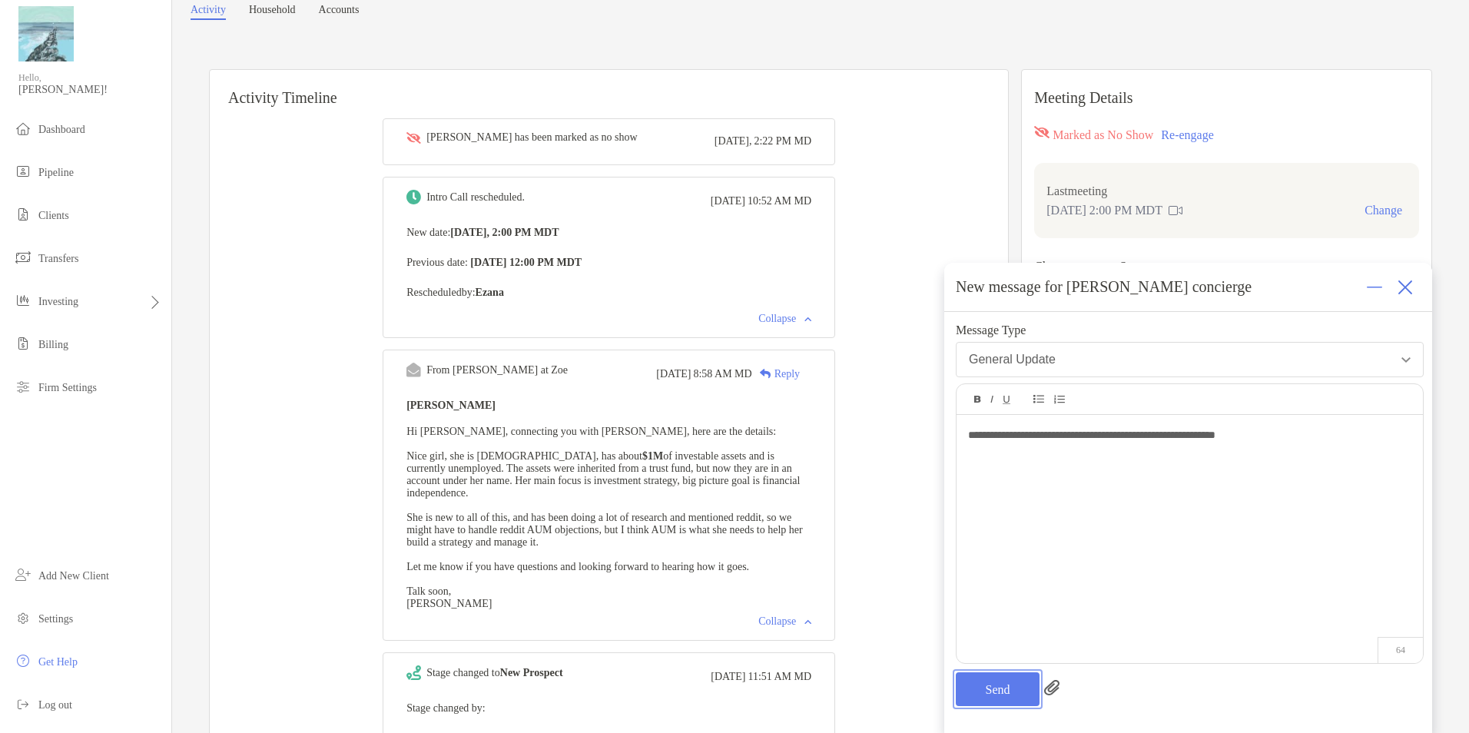
click at [1002, 691] on button "Send" at bounding box center [998, 689] width 84 height 34
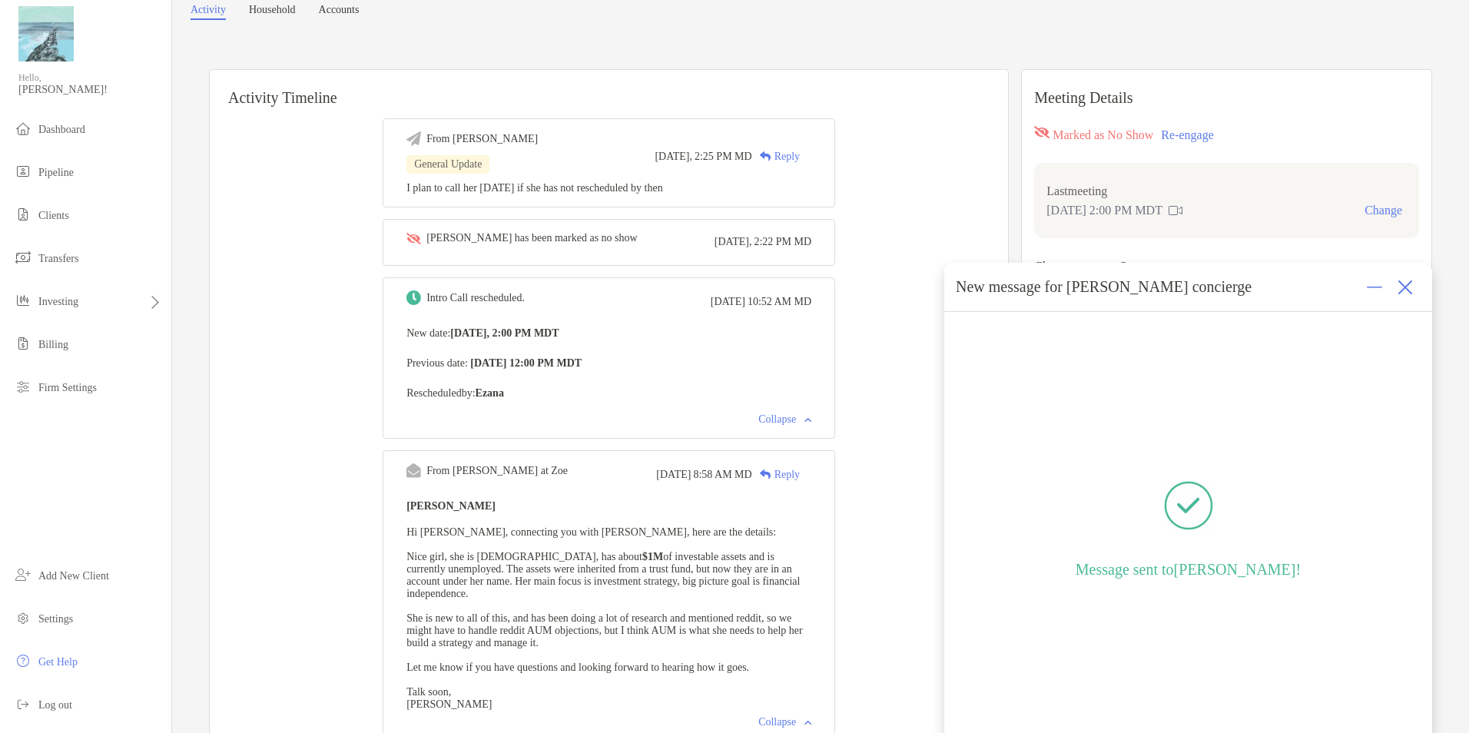
click at [1407, 285] on img at bounding box center [1404, 287] width 15 height 15
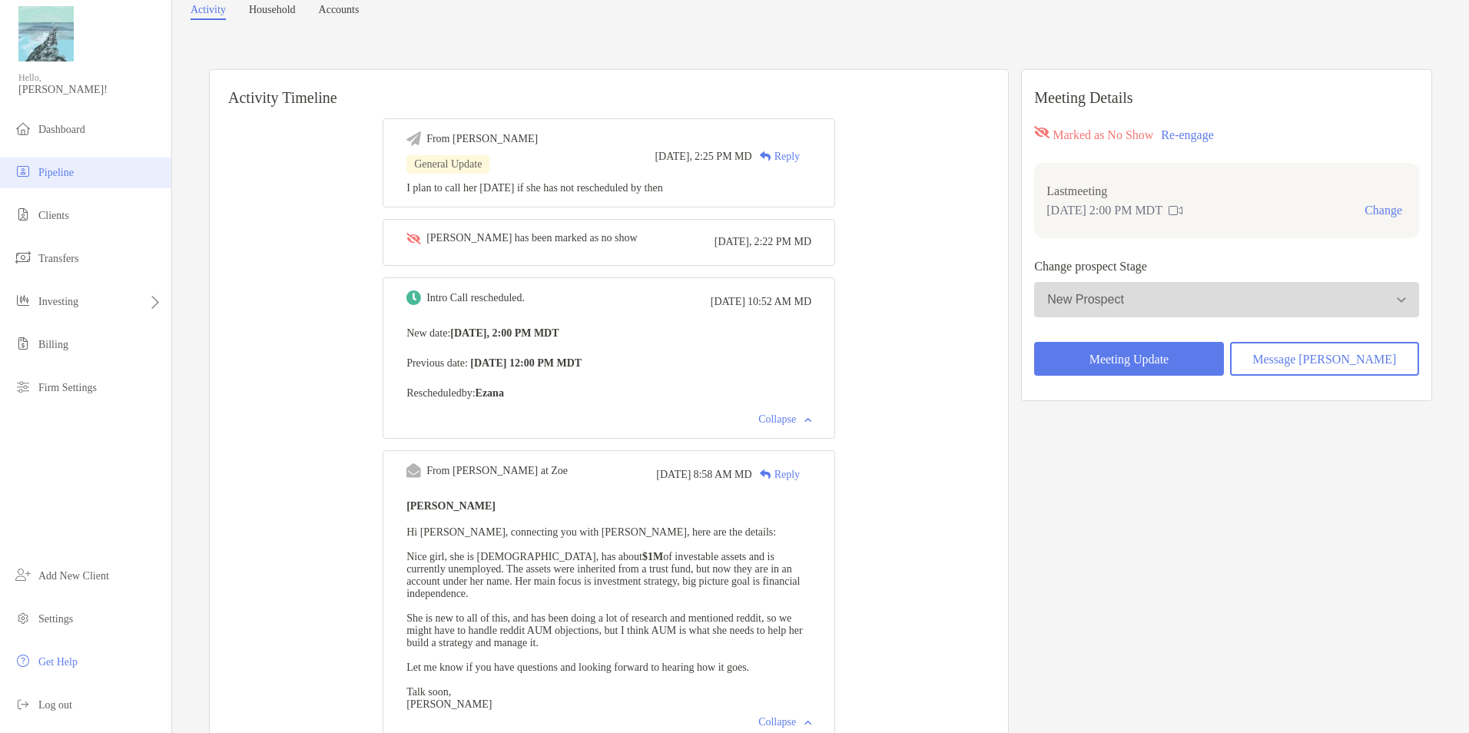
click at [58, 175] on span "Pipeline" at bounding box center [55, 173] width 35 height 12
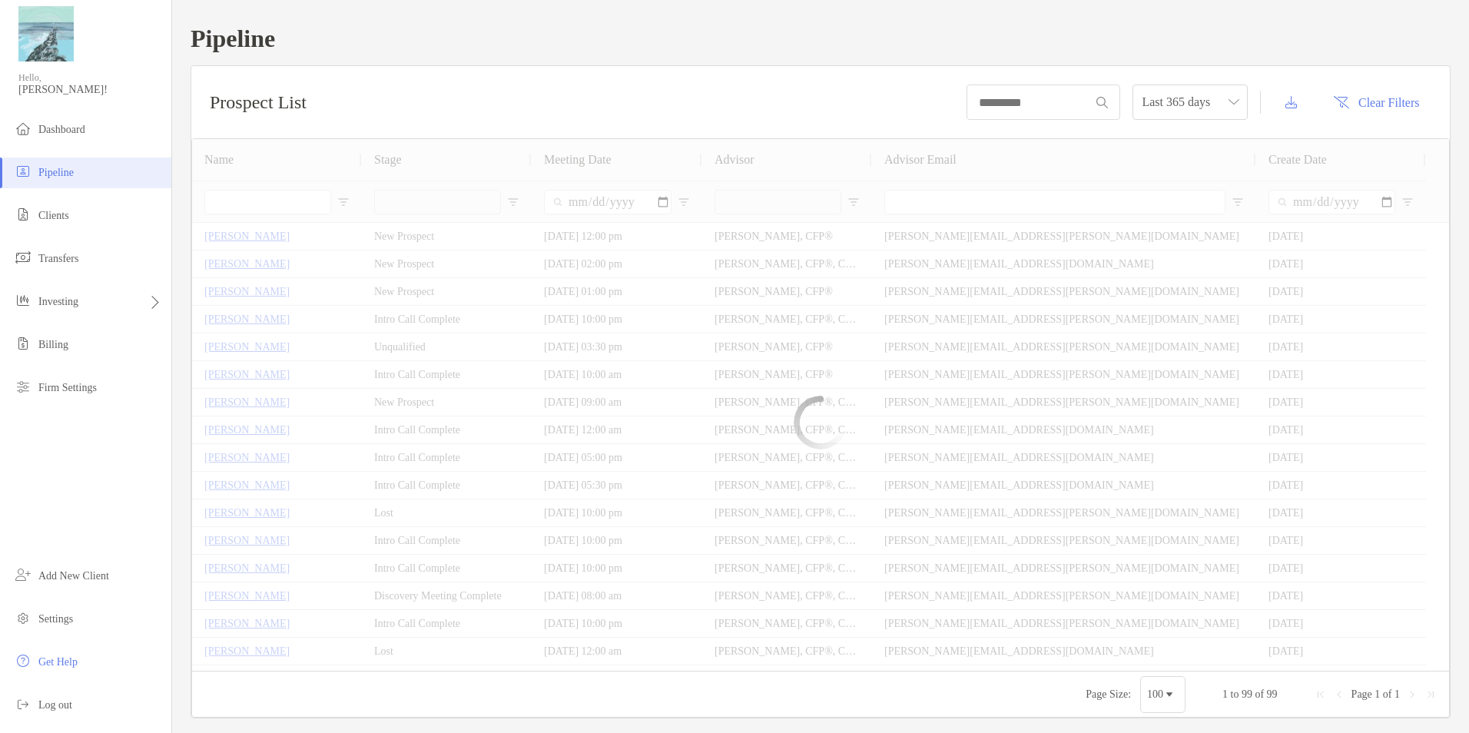
type input "**********"
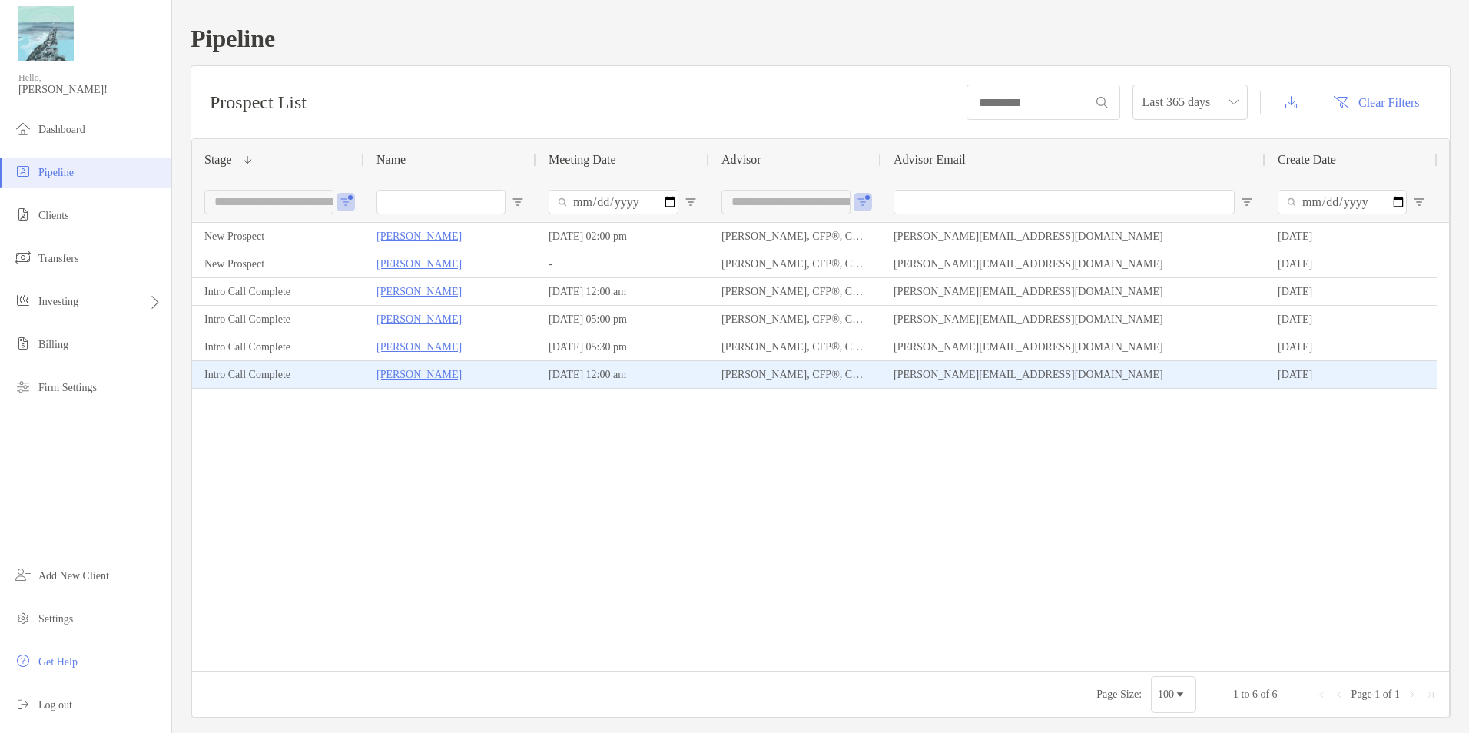
drag, startPoint x: 734, startPoint y: 365, endPoint x: 506, endPoint y: 499, distance: 263.8
click at [506, 499] on div "Ezana Colovos New Prospect 10/06/2025 - 02:00 pm Madeline Barconi, CFP®, CHFC®,…" at bounding box center [820, 447] width 1257 height 448
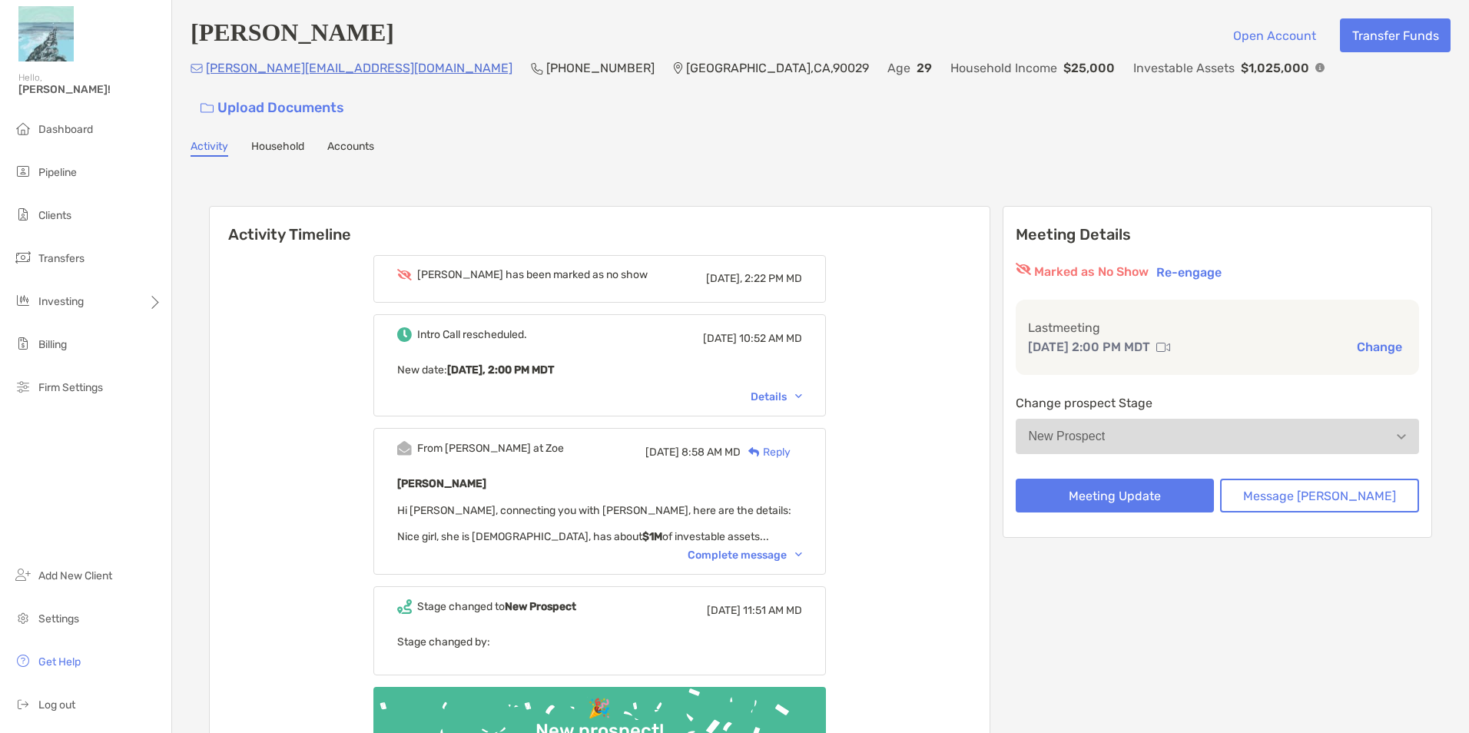
click at [732, 548] on div "Complete message" at bounding box center [745, 554] width 114 height 13
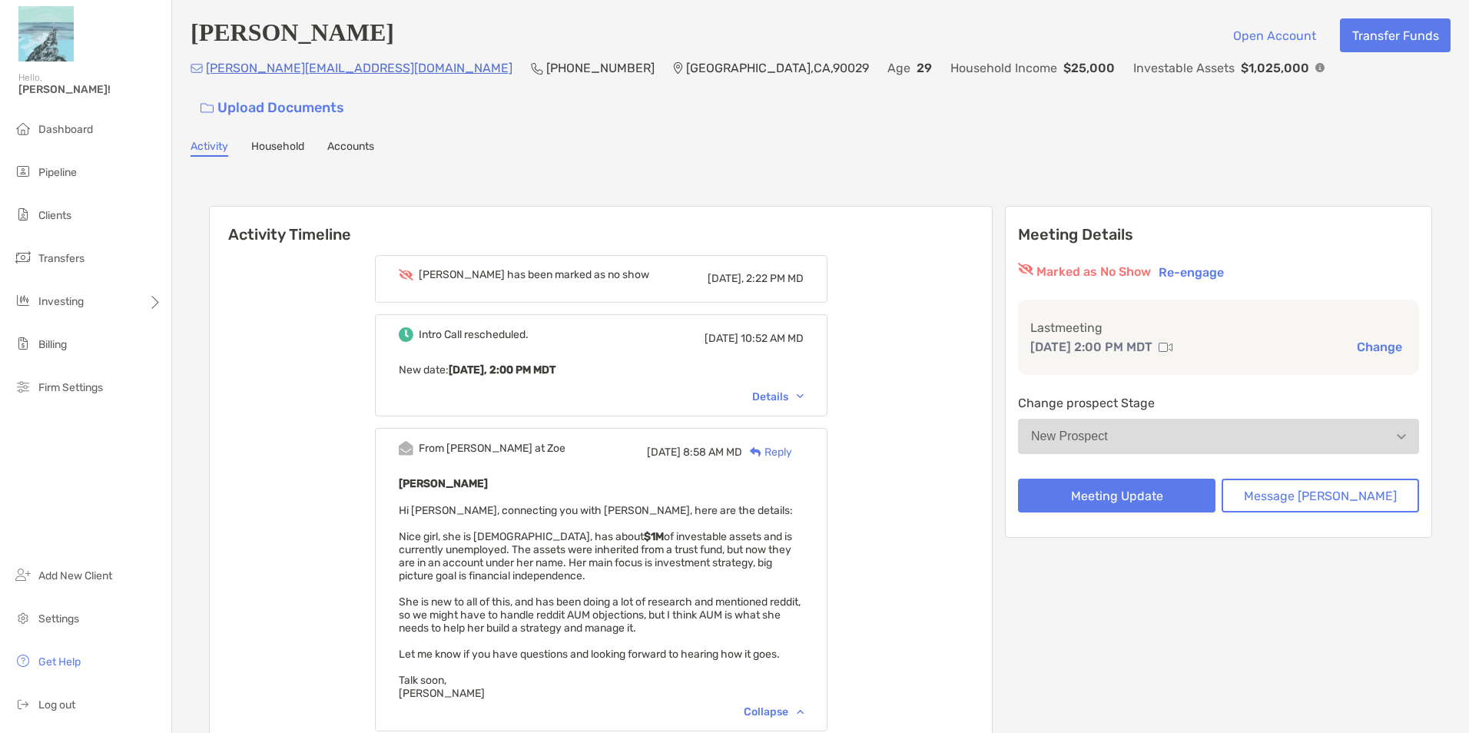
click at [800, 390] on div "Details" at bounding box center [777, 396] width 51 height 13
